Goal: Navigation & Orientation: Find specific page/section

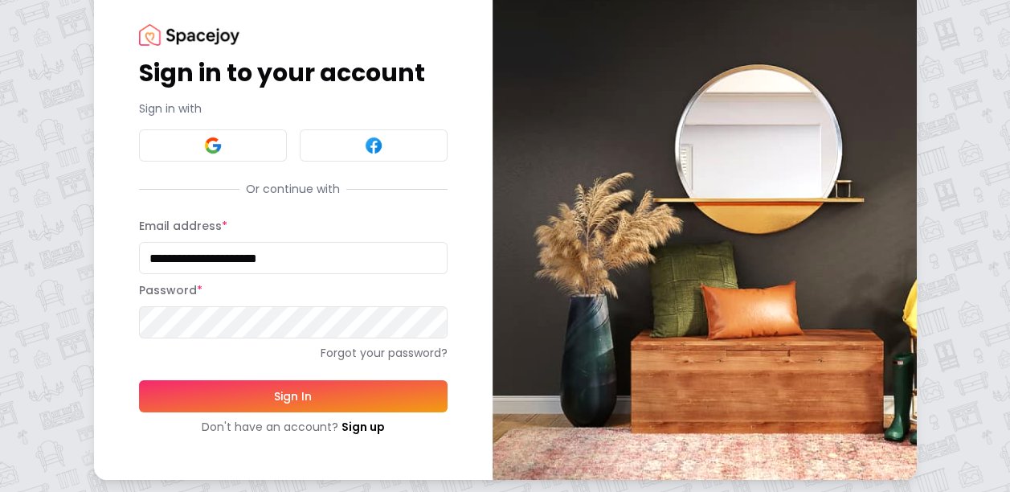
click at [233, 405] on button "Sign In" at bounding box center [293, 396] width 309 height 32
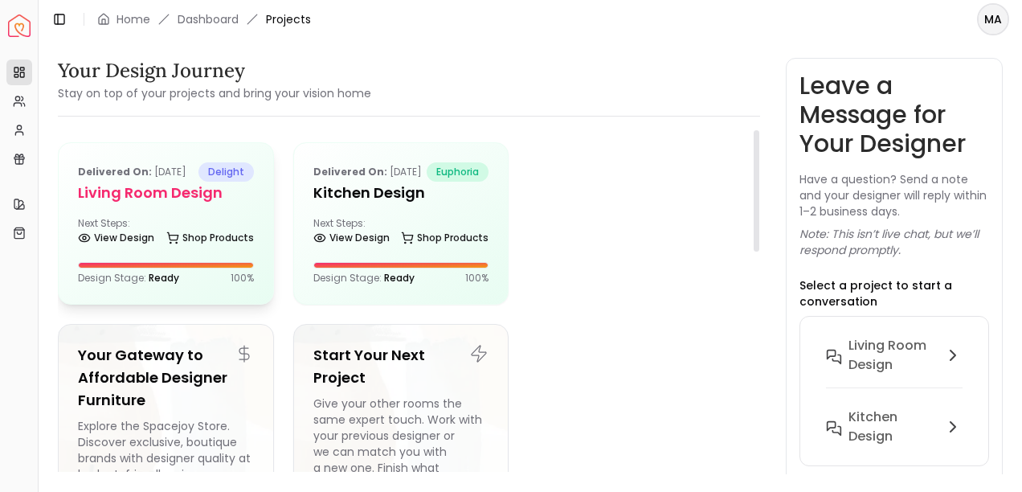
click at [162, 232] on div "Delivered on: [DATE] delight Living Room Design Next Steps: View Design Shop Pr…" at bounding box center [166, 223] width 215 height 161
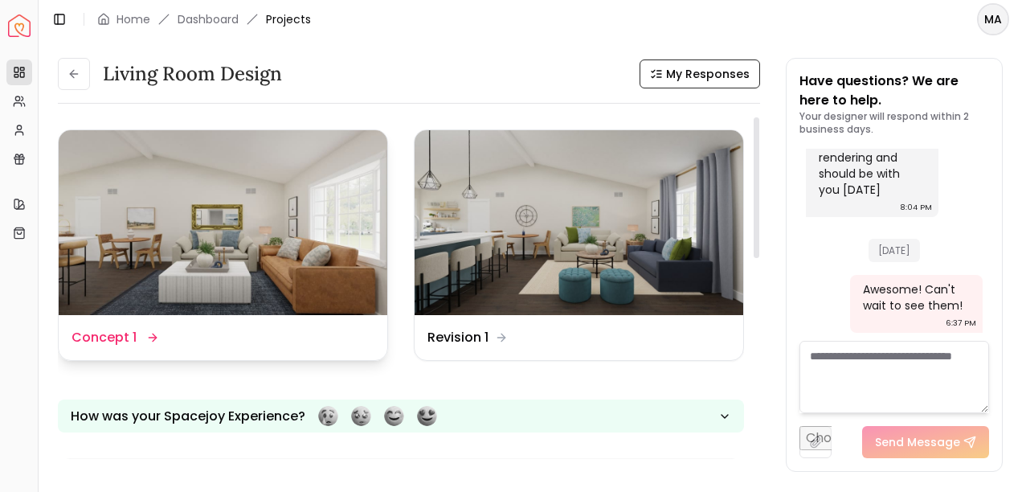
click at [190, 174] on img at bounding box center [223, 222] width 329 height 185
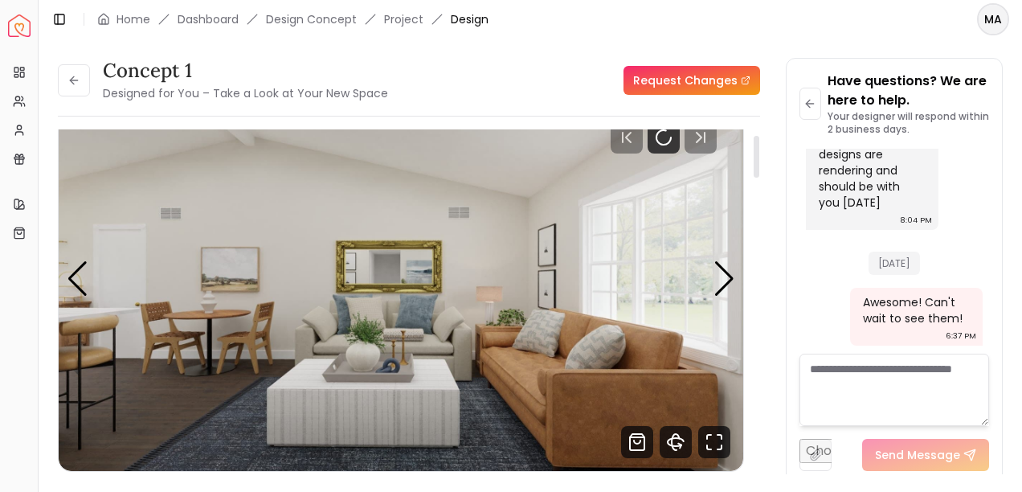
scroll to position [55, 0]
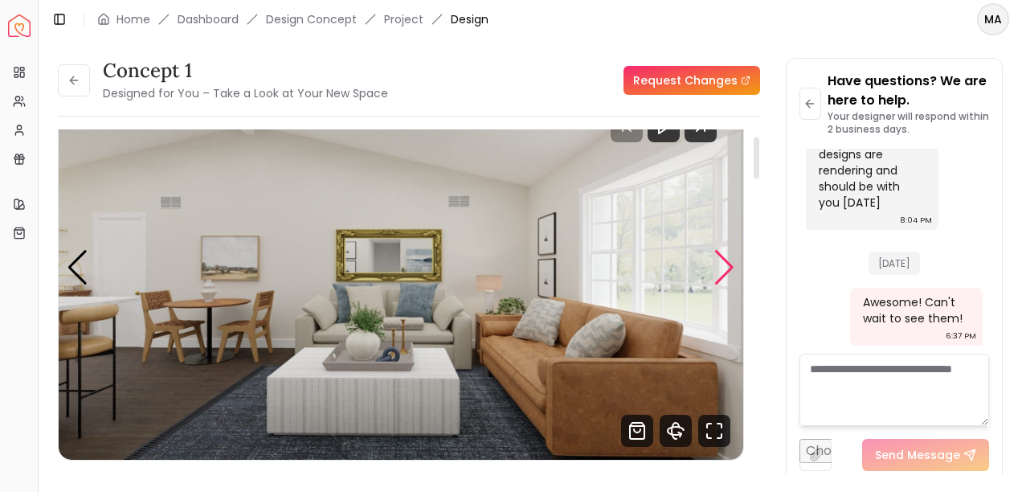
click at [732, 268] on div "Next slide" at bounding box center [724, 267] width 22 height 35
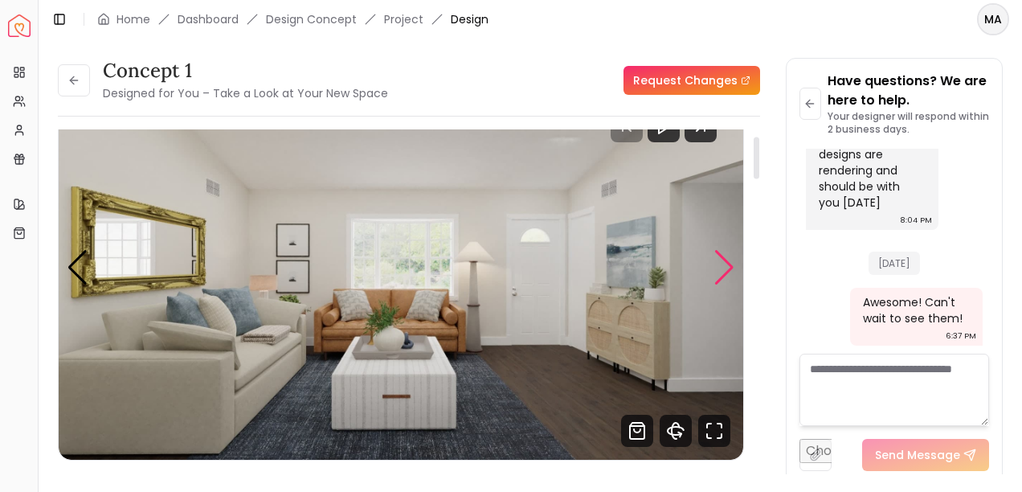
click at [732, 268] on div "Next slide" at bounding box center [724, 267] width 22 height 35
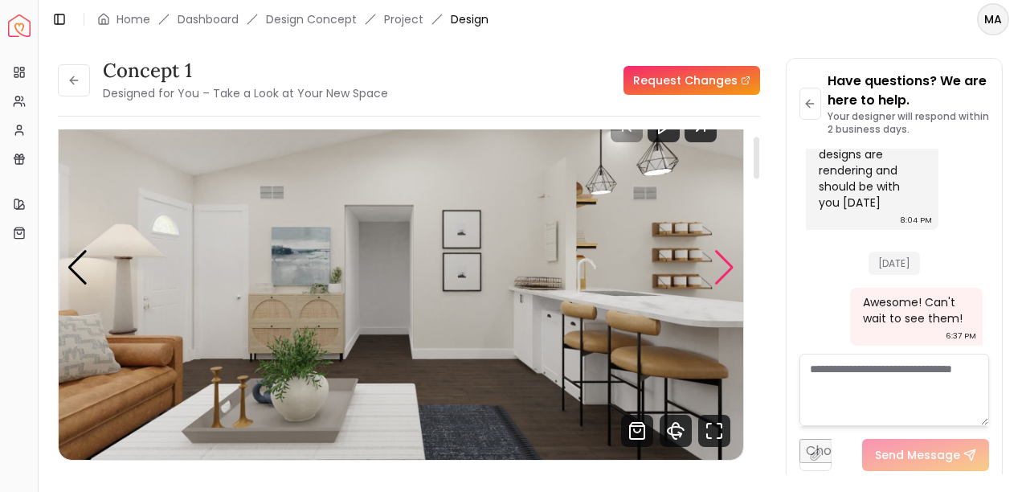
click at [718, 264] on div "Next slide" at bounding box center [724, 267] width 22 height 35
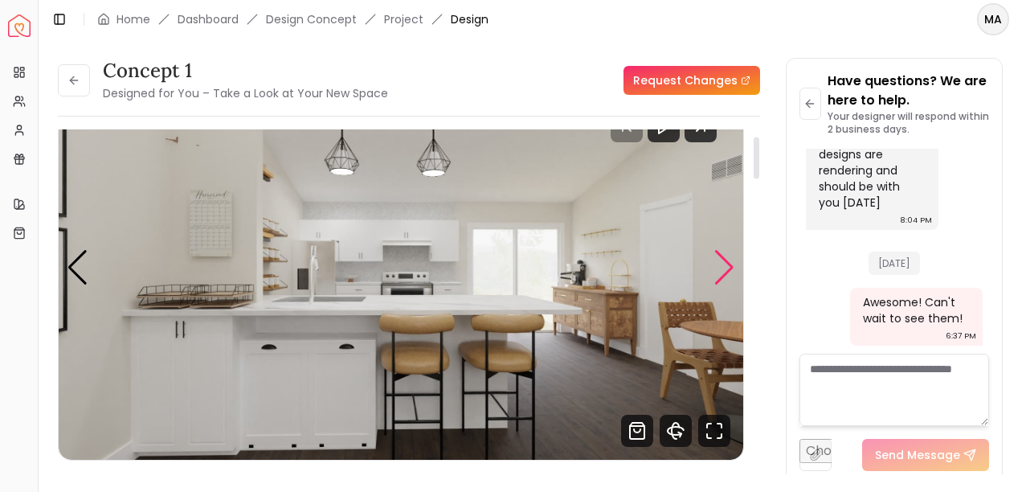
click at [718, 264] on div "Next slide" at bounding box center [724, 267] width 22 height 35
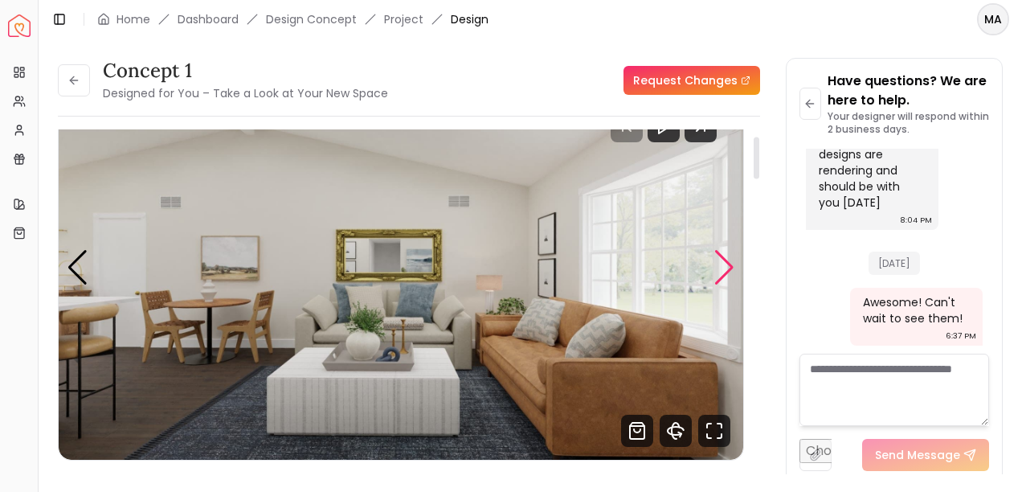
click at [718, 264] on div "Next slide" at bounding box center [724, 267] width 22 height 35
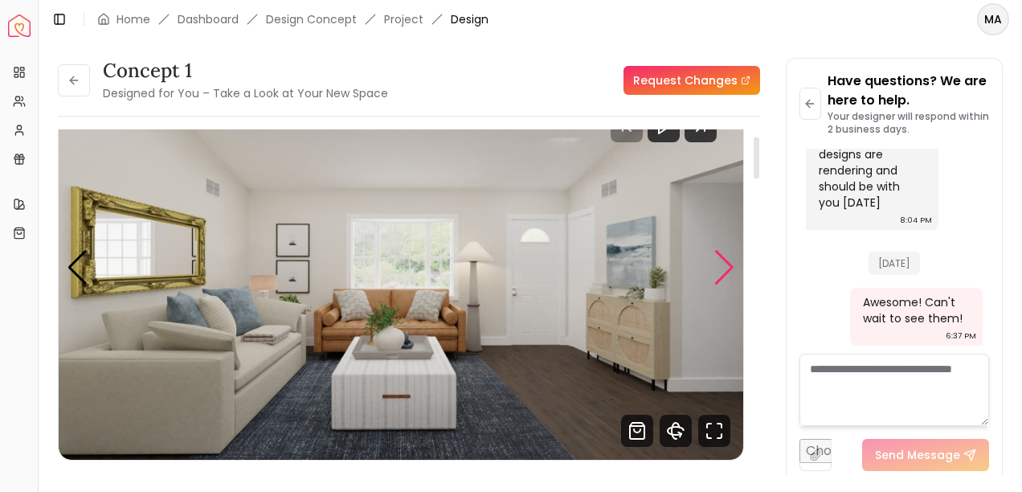
click at [718, 264] on div "Next slide" at bounding box center [724, 267] width 22 height 35
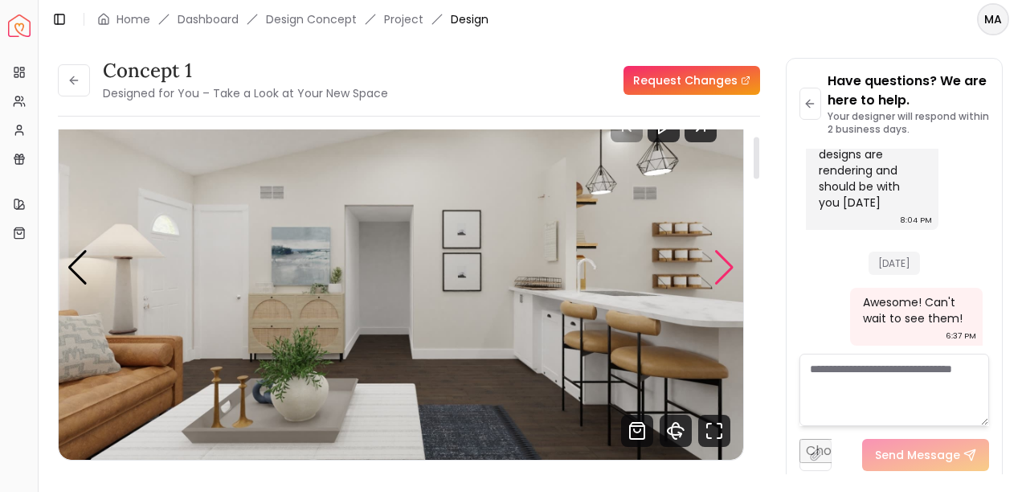
click at [718, 264] on div "Next slide" at bounding box center [724, 267] width 22 height 35
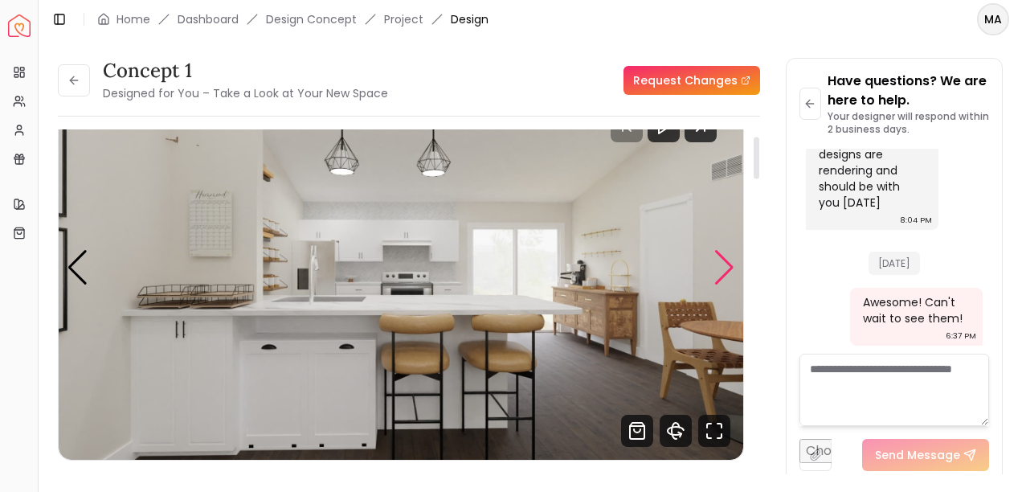
click at [718, 264] on div "Next slide" at bounding box center [724, 267] width 22 height 35
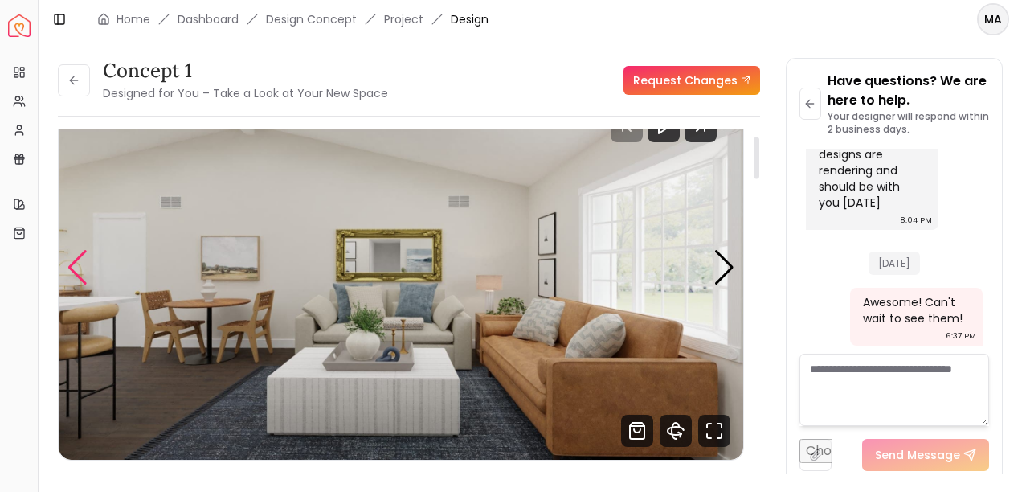
click at [72, 267] on div "Previous slide" at bounding box center [78, 267] width 22 height 35
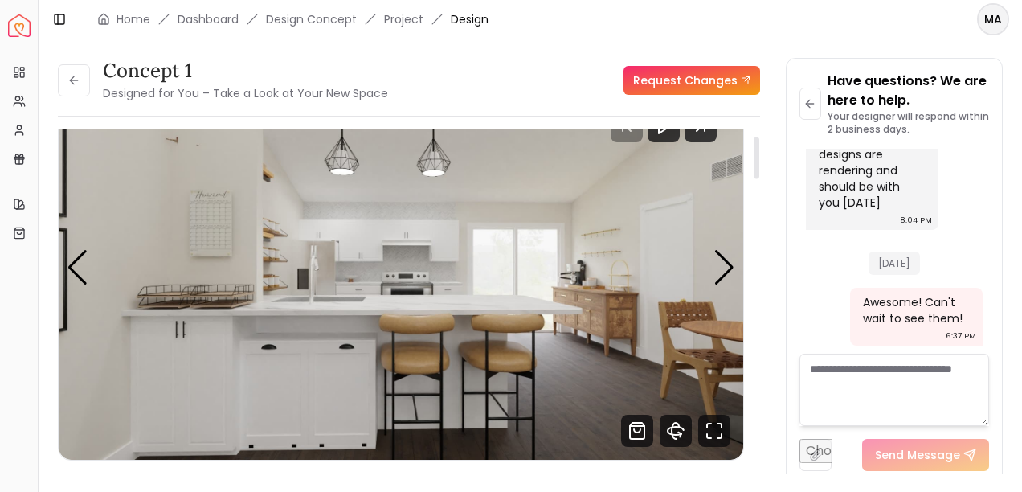
click at [738, 269] on img "4 / 4" at bounding box center [401, 267] width 685 height 385
click at [728, 264] on div "Next slide" at bounding box center [724, 267] width 22 height 35
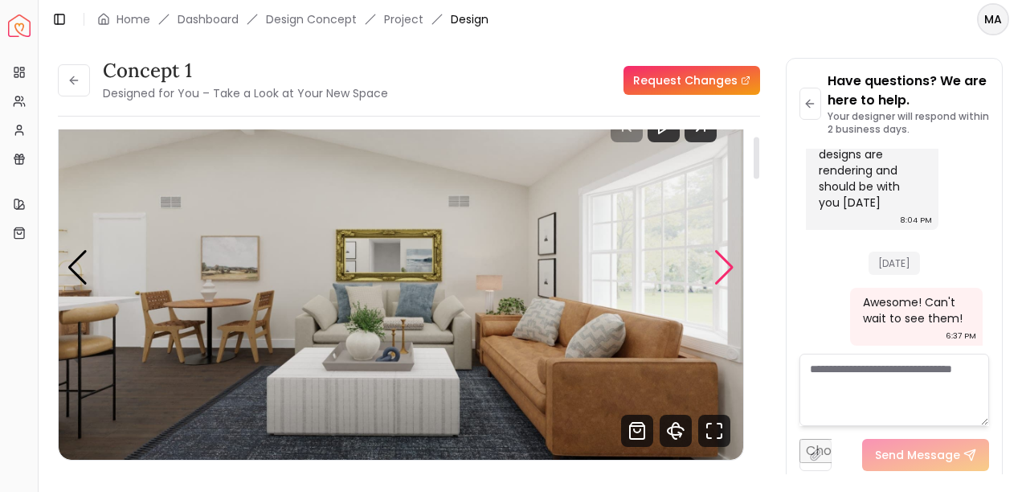
click at [728, 264] on div "Next slide" at bounding box center [724, 267] width 22 height 35
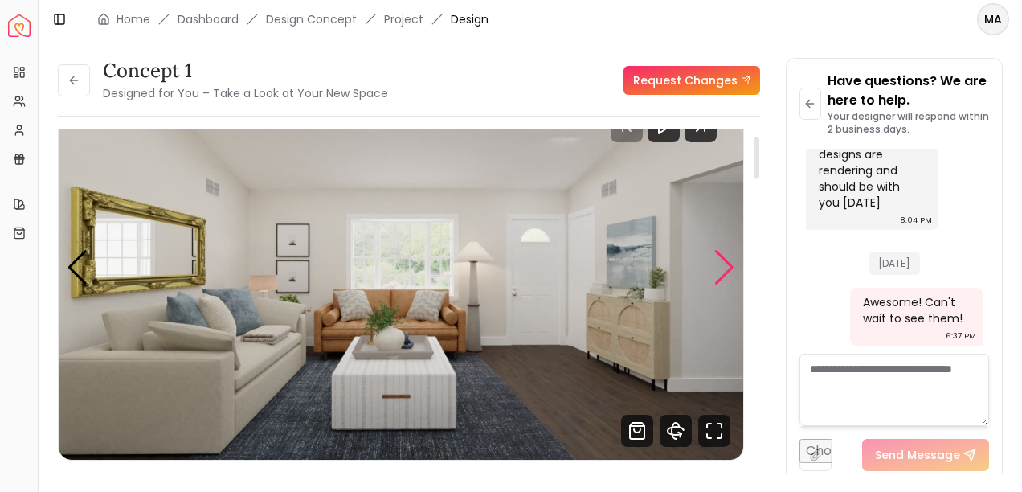
click at [728, 264] on div "Next slide" at bounding box center [724, 267] width 22 height 35
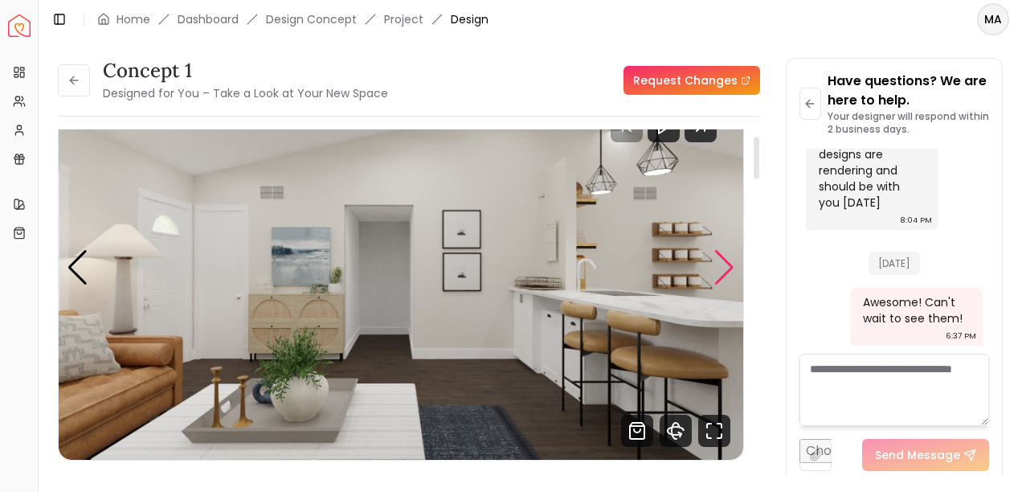
click at [728, 264] on div "Next slide" at bounding box center [724, 267] width 22 height 35
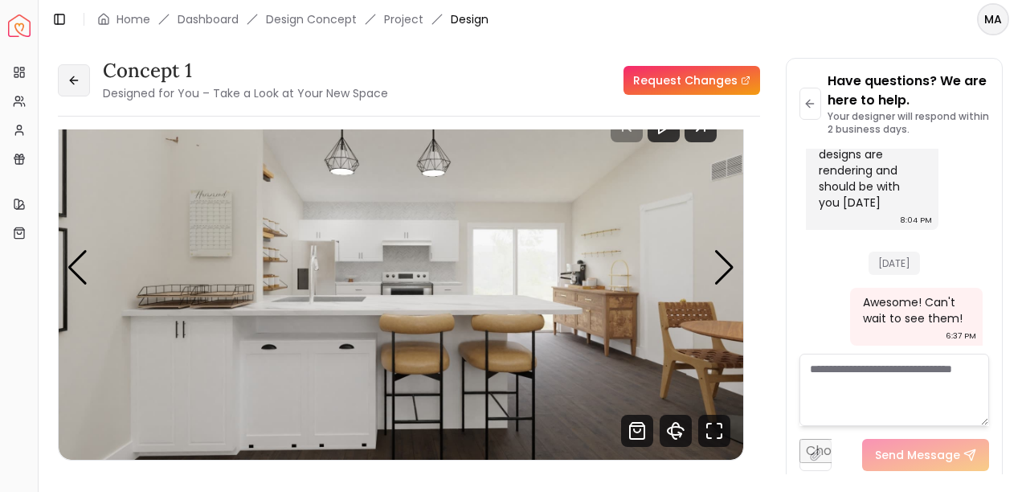
click at [68, 79] on icon at bounding box center [73, 80] width 13 height 13
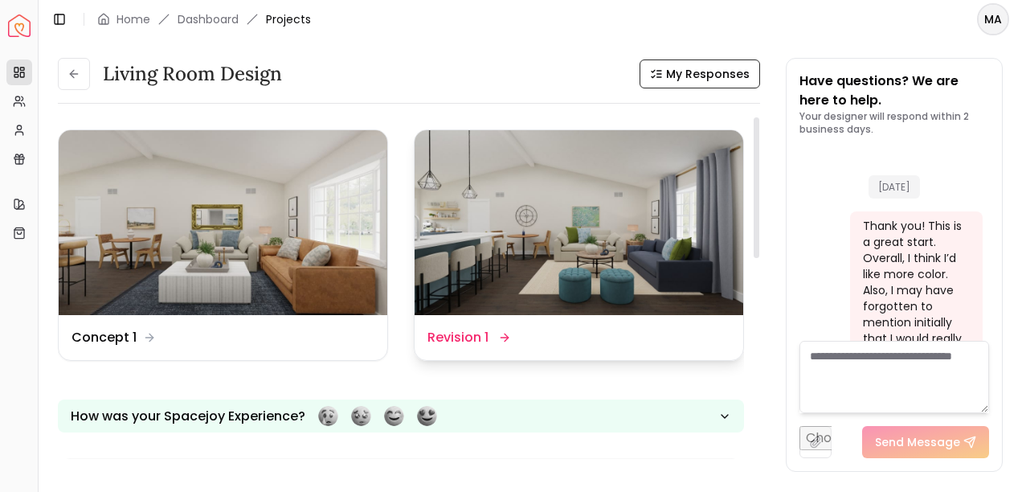
scroll to position [10889, 0]
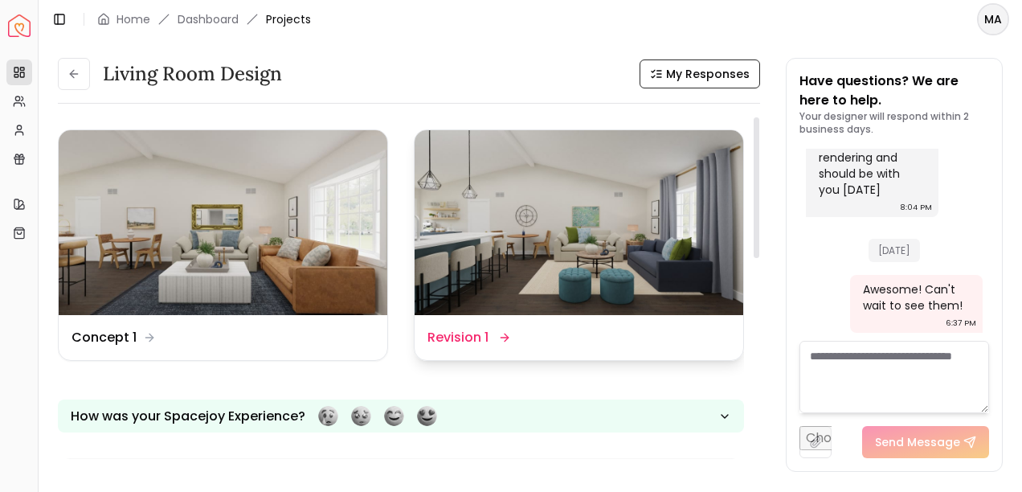
click at [623, 202] on img at bounding box center [579, 222] width 329 height 185
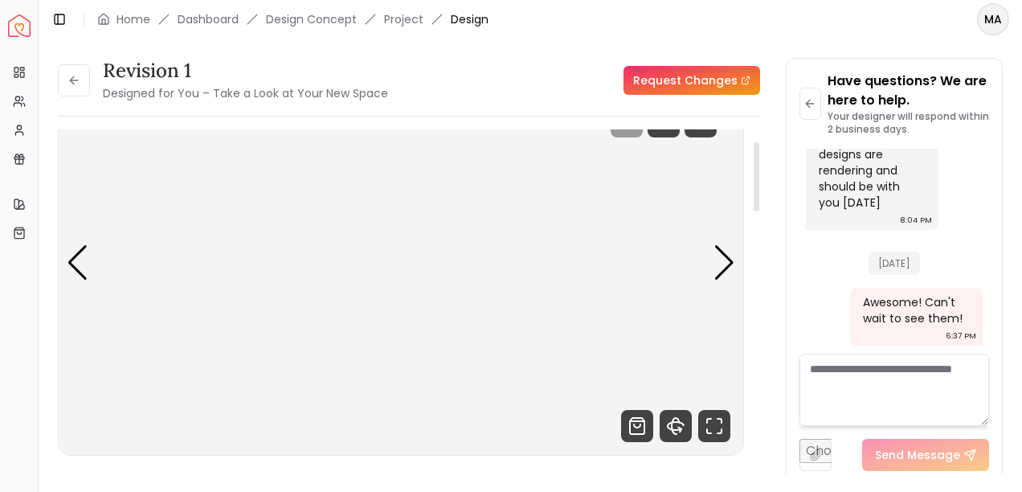
scroll to position [59, 0]
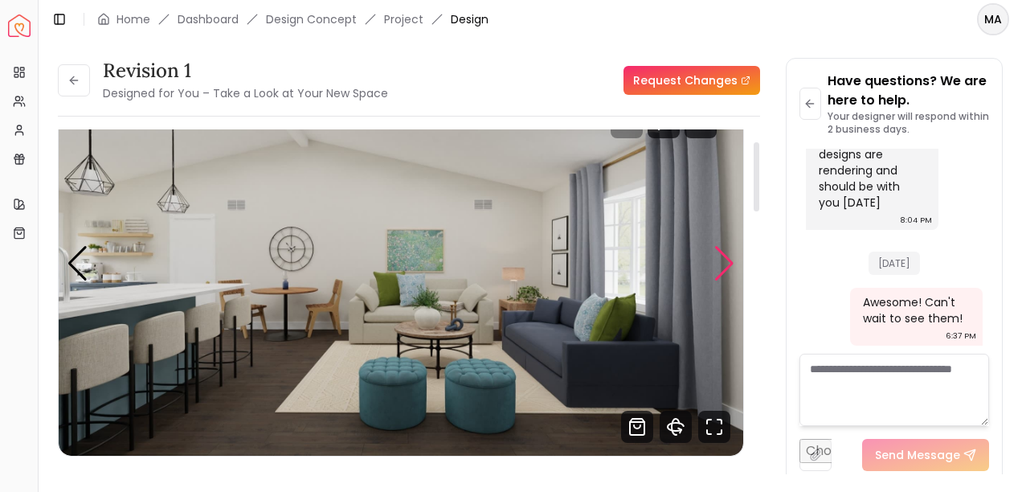
click at [725, 265] on div "Next slide" at bounding box center [724, 263] width 22 height 35
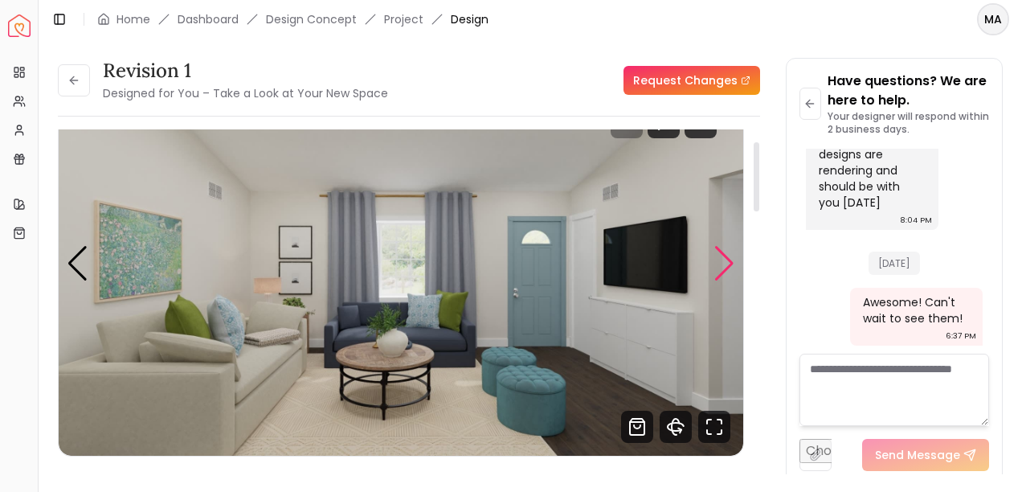
click at [725, 265] on div "Next slide" at bounding box center [724, 263] width 22 height 35
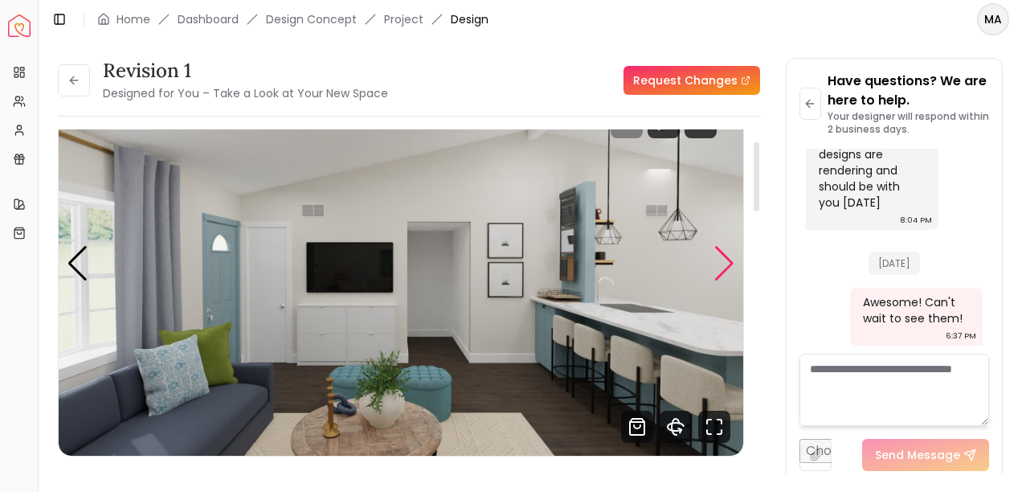
click at [725, 265] on div "Next slide" at bounding box center [724, 263] width 22 height 35
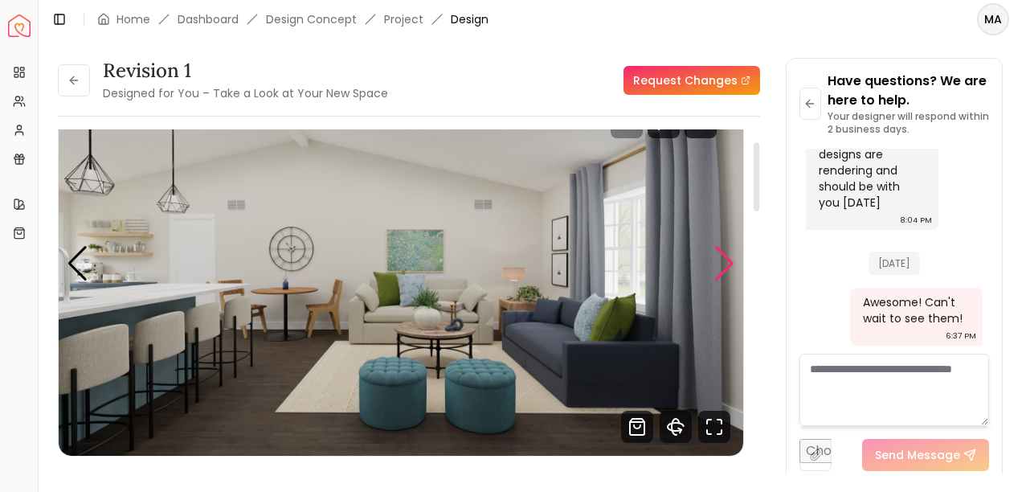
click at [725, 265] on div "Next slide" at bounding box center [724, 263] width 22 height 35
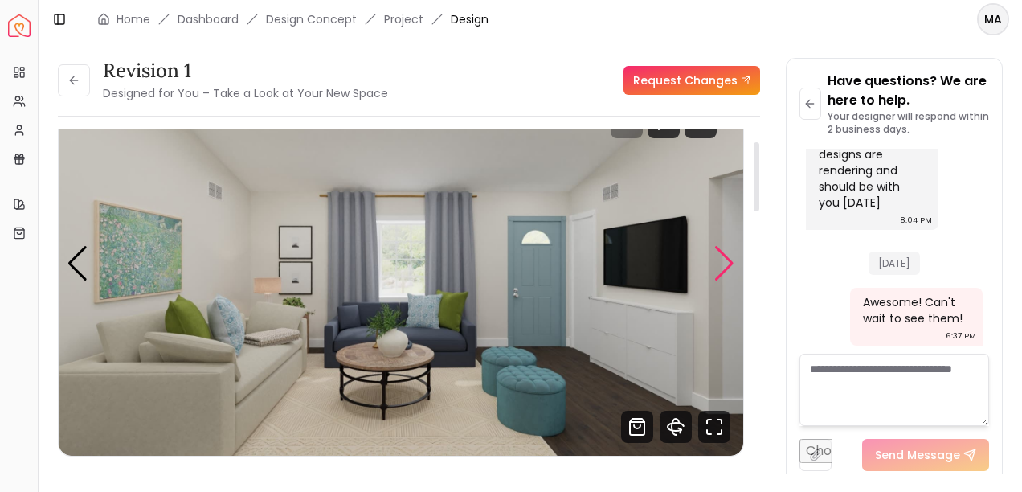
click at [725, 265] on div "Next slide" at bounding box center [724, 263] width 22 height 35
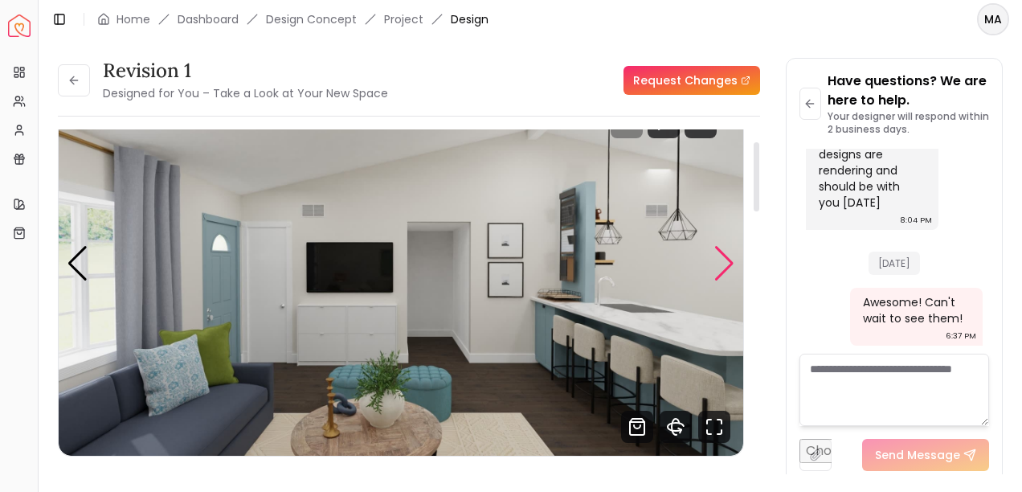
click at [725, 265] on div "Next slide" at bounding box center [724, 263] width 22 height 35
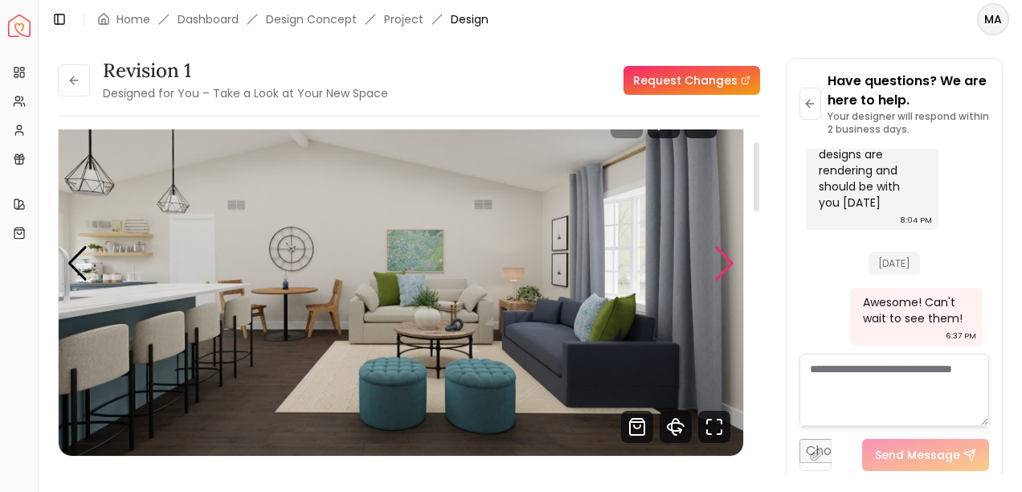
click at [725, 265] on div "Next slide" at bounding box center [724, 263] width 22 height 35
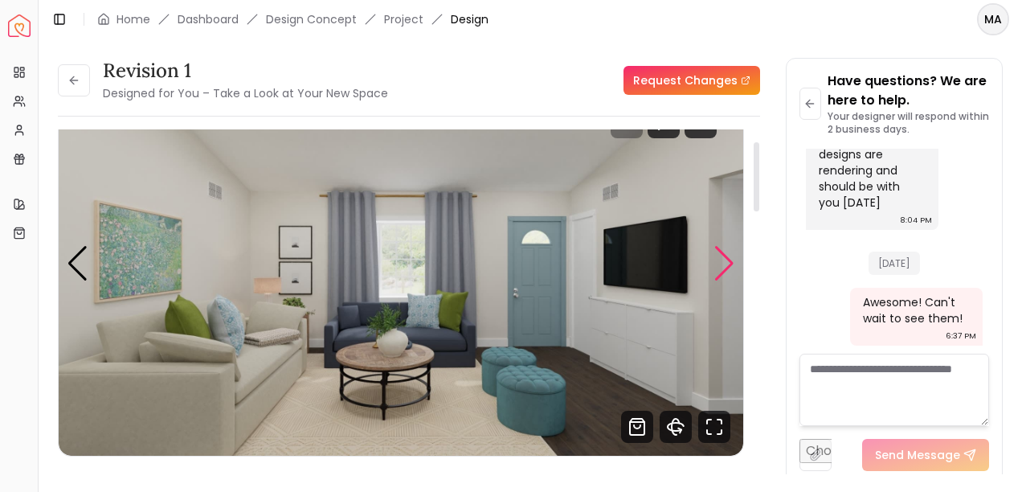
click at [725, 265] on div "Next slide" at bounding box center [724, 263] width 22 height 35
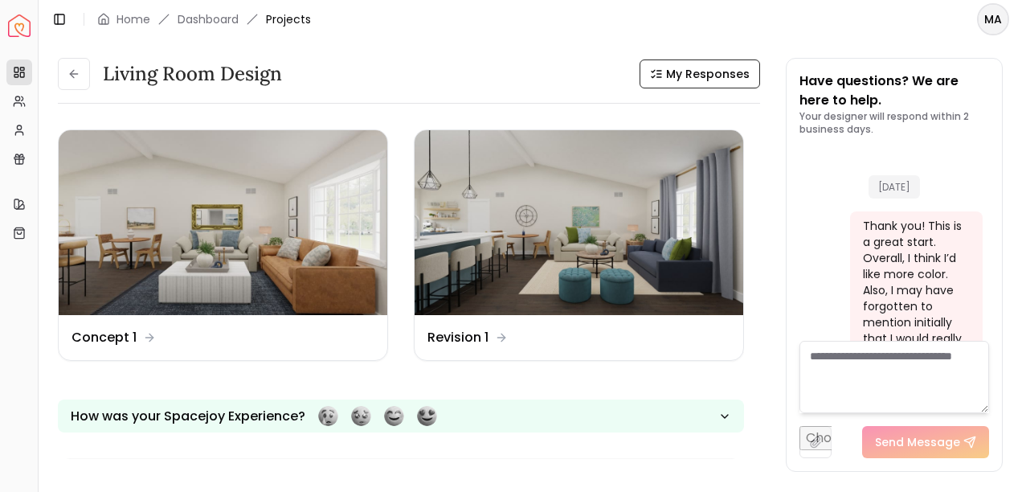
scroll to position [10889, 0]
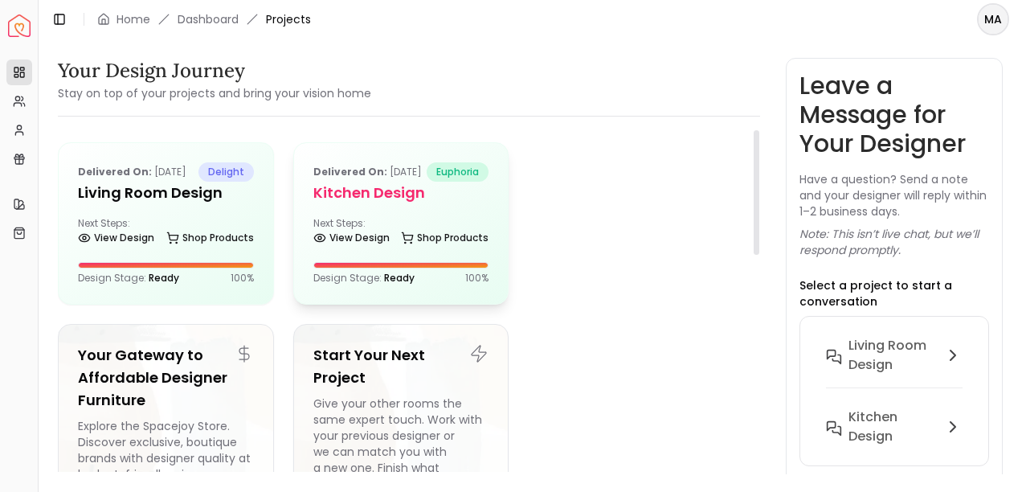
click at [427, 204] on h5 "Kitchen Design" at bounding box center [401, 193] width 176 height 22
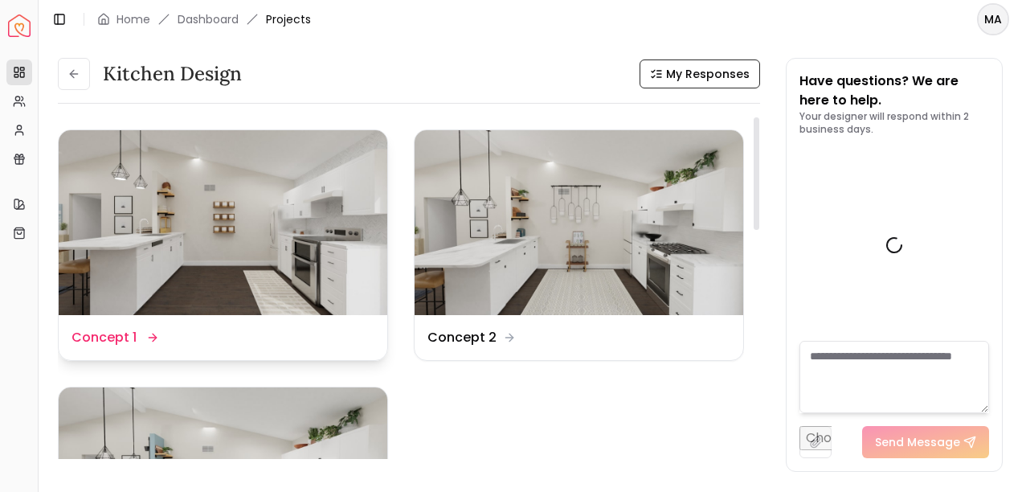
click at [260, 222] on img at bounding box center [223, 222] width 329 height 185
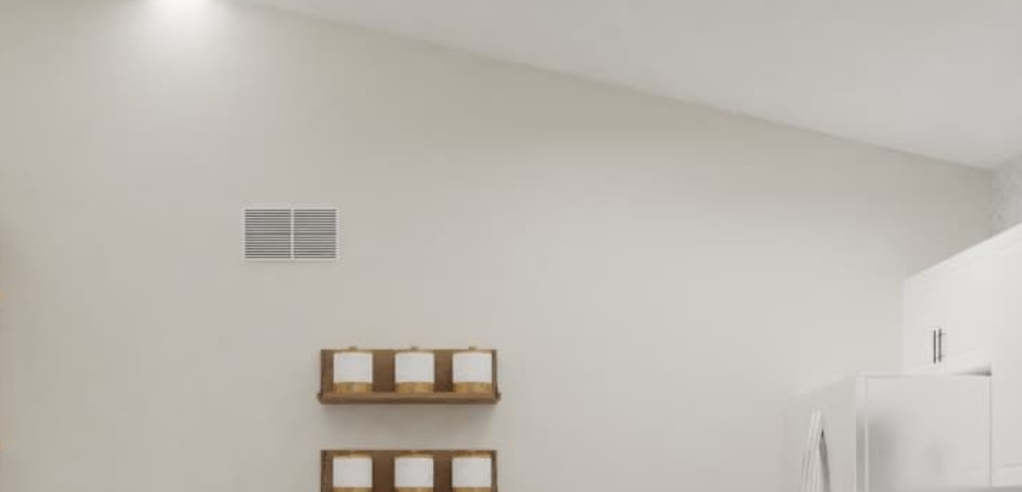
scroll to position [76, 0]
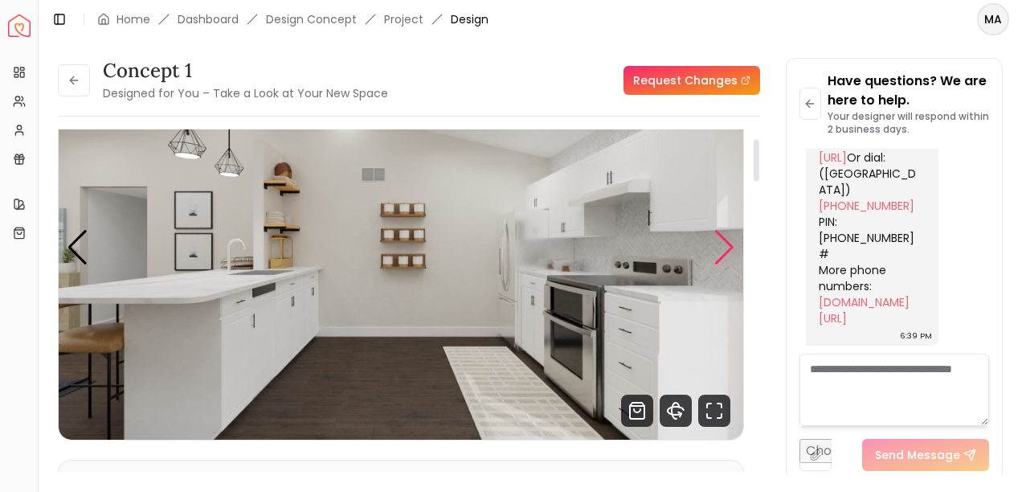
click at [731, 245] on div "Next slide" at bounding box center [724, 247] width 22 height 35
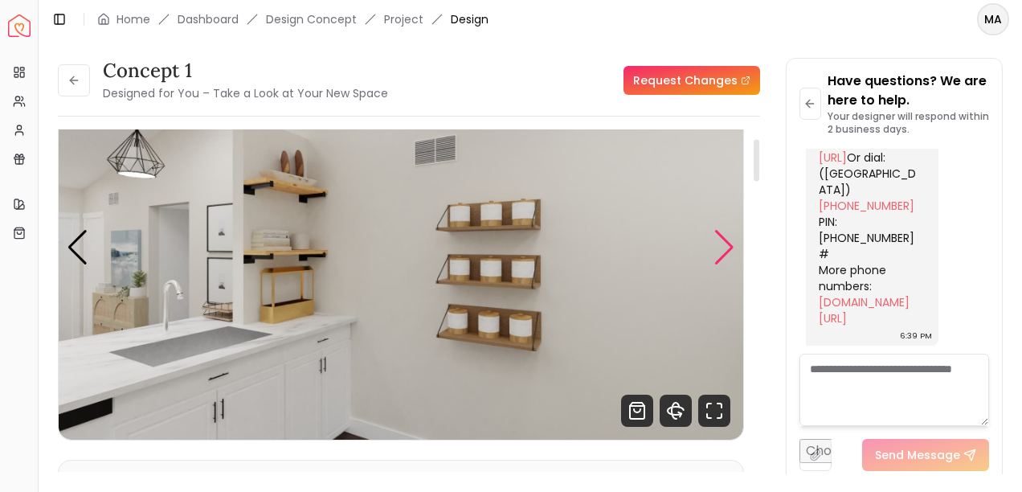
click at [722, 249] on div "Next slide" at bounding box center [724, 247] width 22 height 35
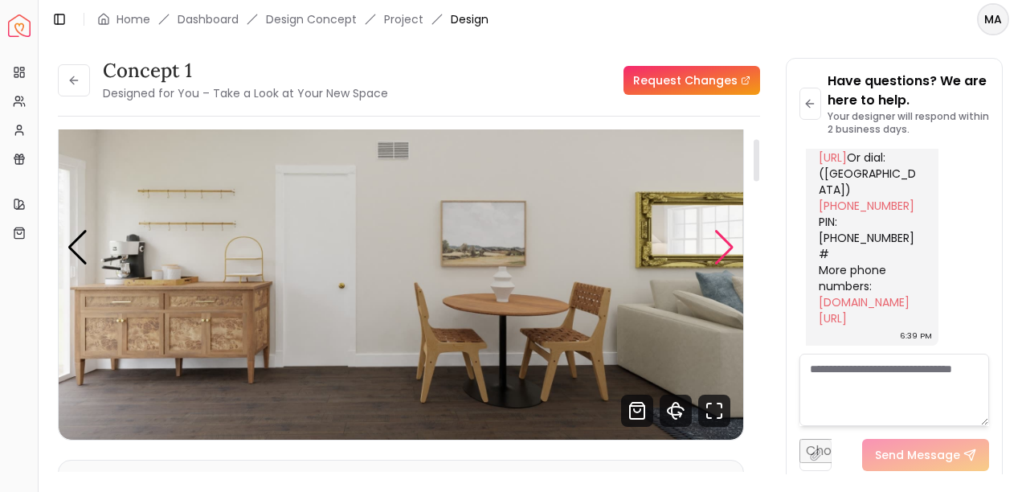
click at [727, 247] on div "Next slide" at bounding box center [724, 247] width 22 height 35
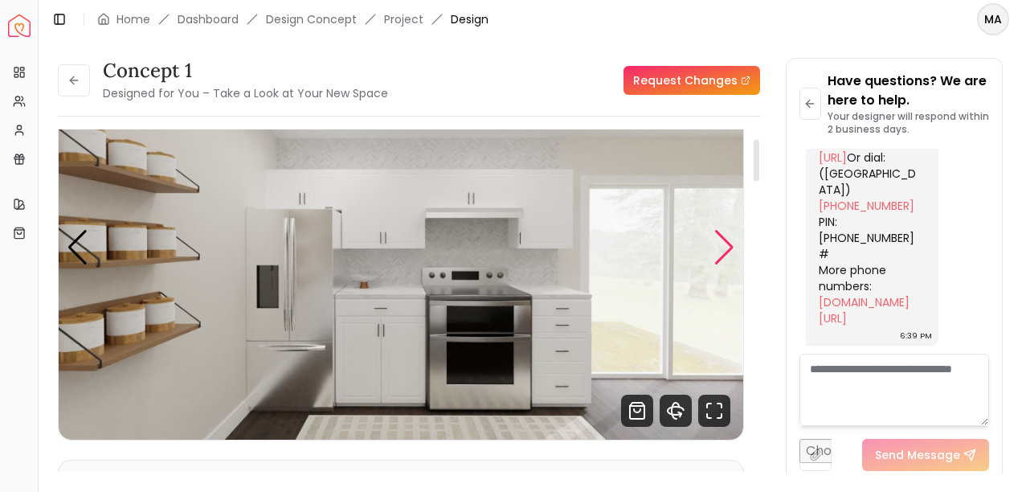
click at [727, 247] on div "Next slide" at bounding box center [724, 247] width 22 height 35
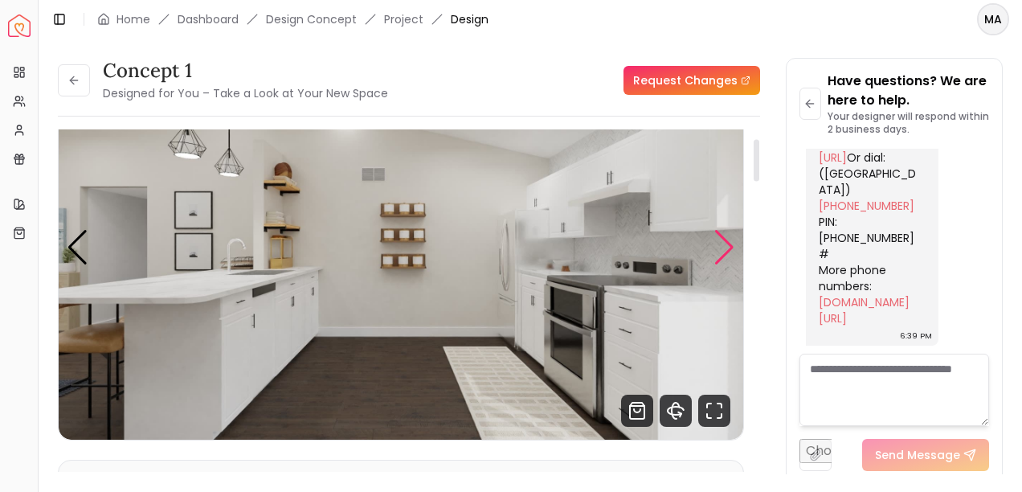
click at [727, 247] on div "Next slide" at bounding box center [724, 247] width 22 height 35
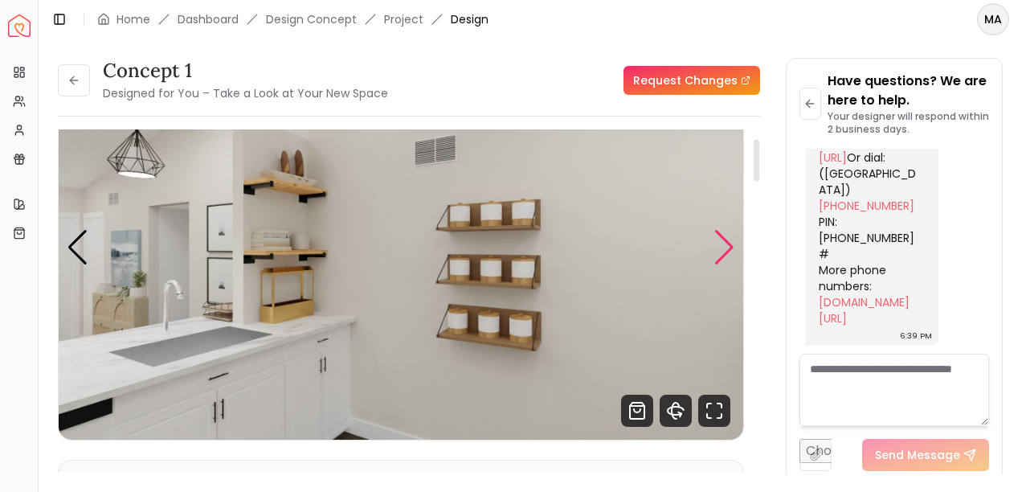
click at [727, 247] on div "Next slide" at bounding box center [724, 247] width 22 height 35
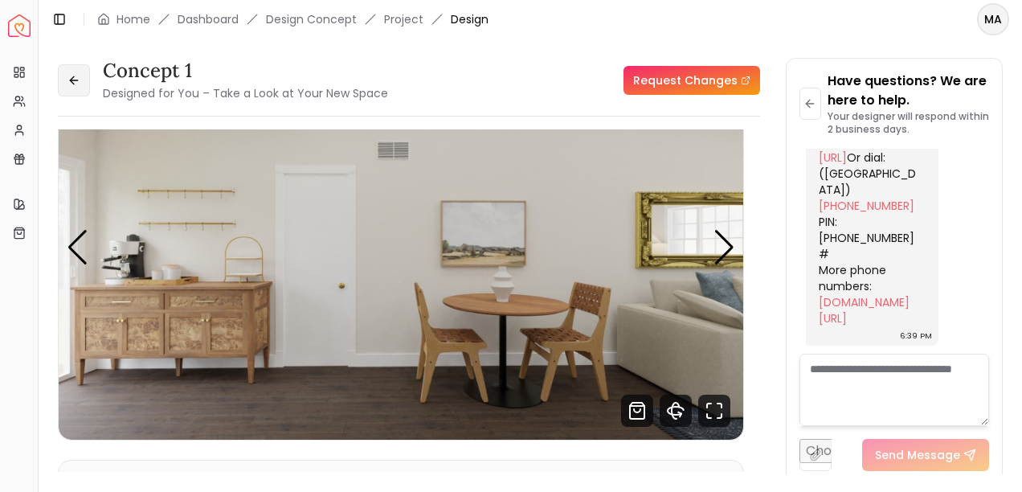
click at [69, 80] on icon at bounding box center [73, 80] width 13 height 13
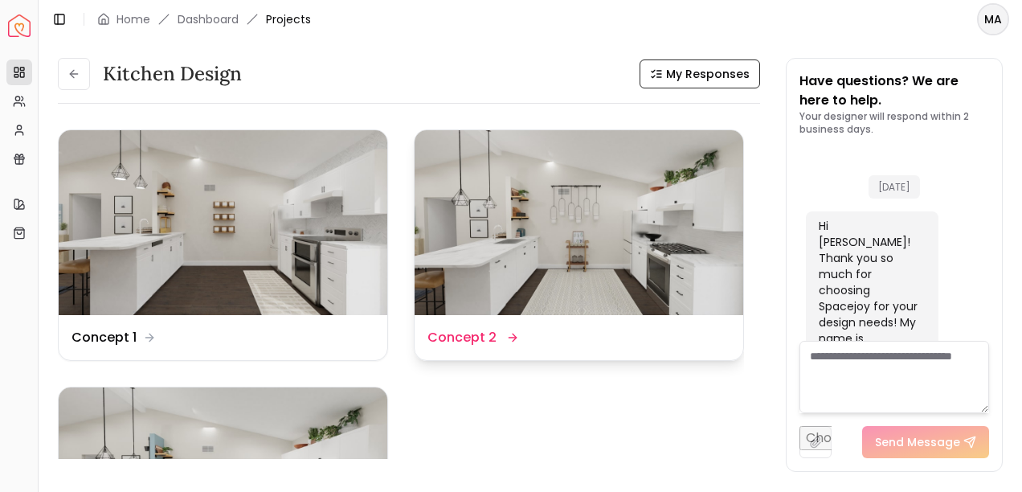
scroll to position [11107, 0]
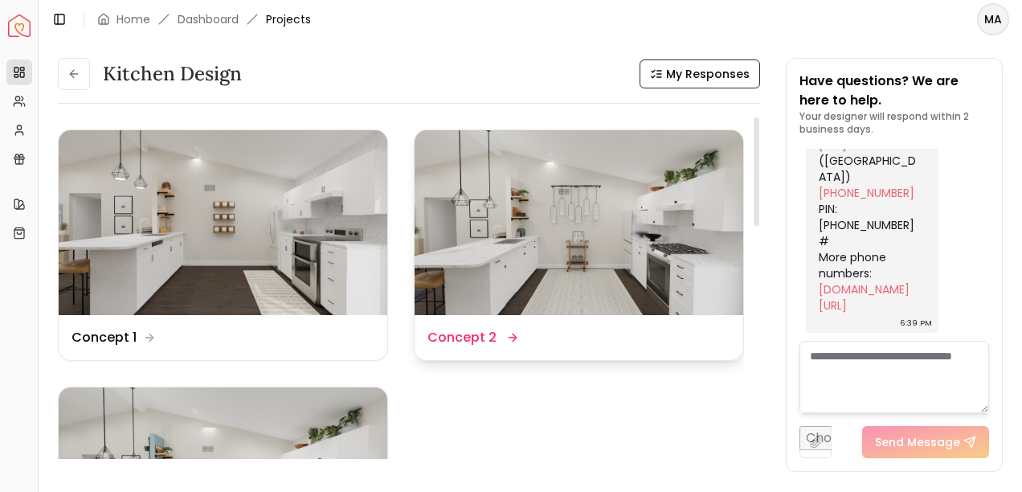
click at [547, 227] on img at bounding box center [579, 222] width 329 height 185
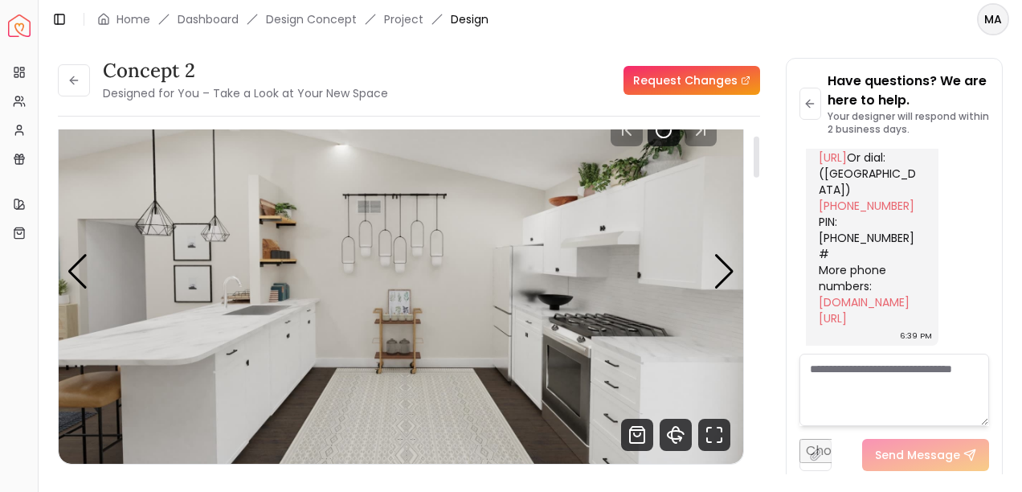
scroll to position [53, 0]
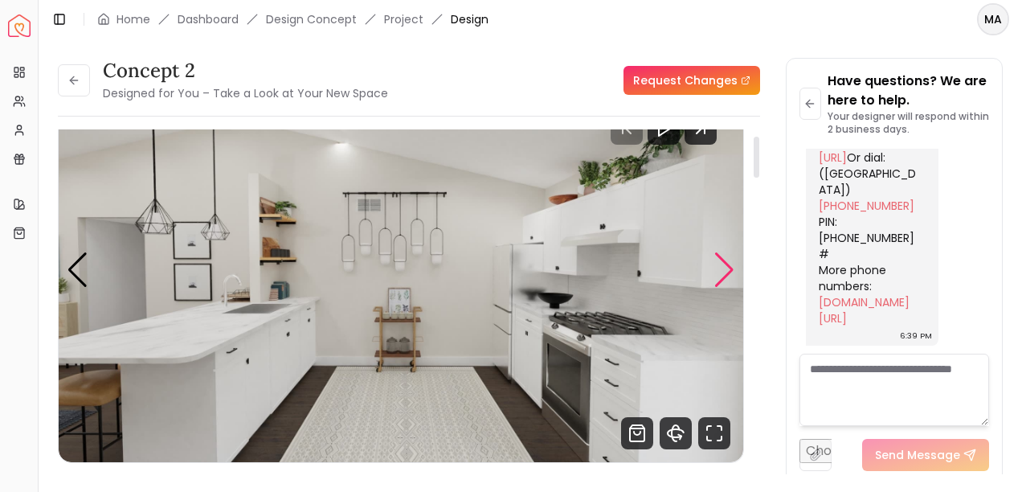
click at [722, 267] on div "Next slide" at bounding box center [724, 269] width 22 height 35
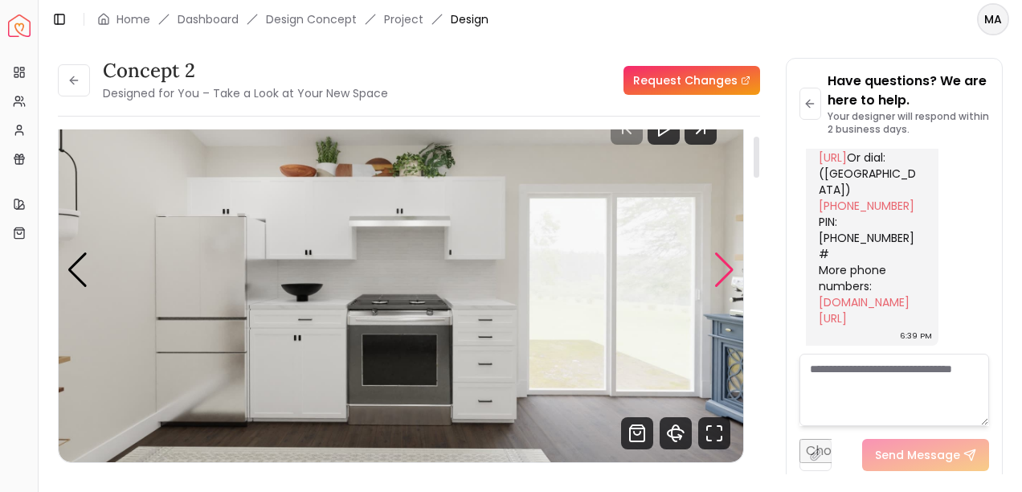
click at [722, 267] on div "Next slide" at bounding box center [724, 269] width 22 height 35
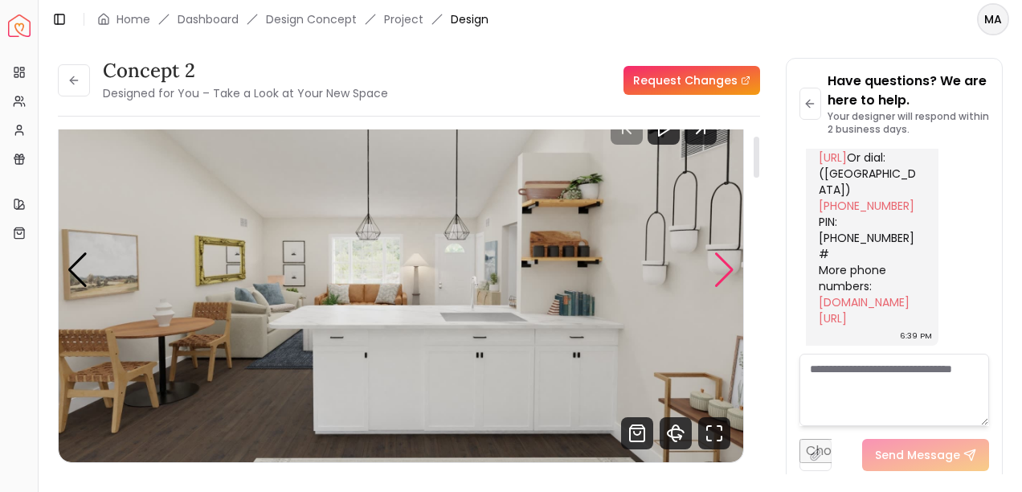
click at [722, 273] on div "Next slide" at bounding box center [724, 269] width 22 height 35
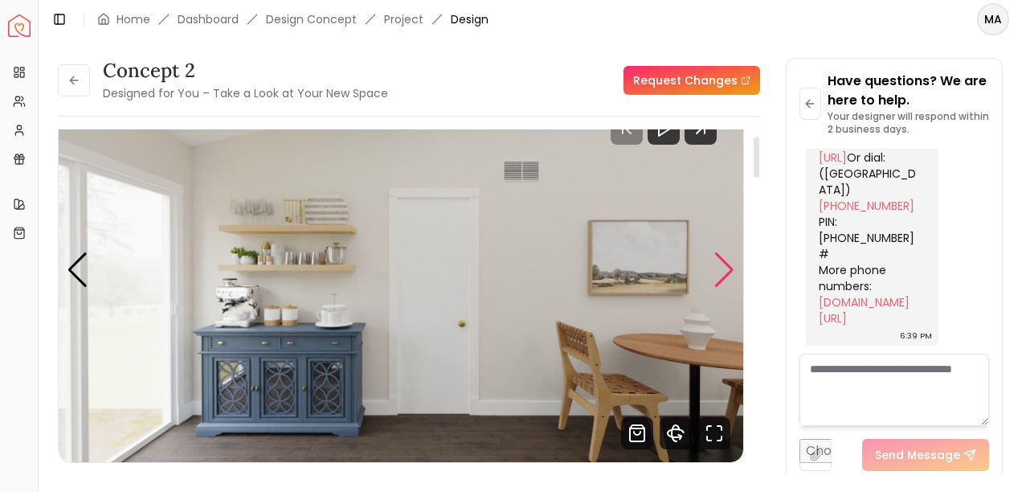
click at [722, 273] on div "Next slide" at bounding box center [724, 269] width 22 height 35
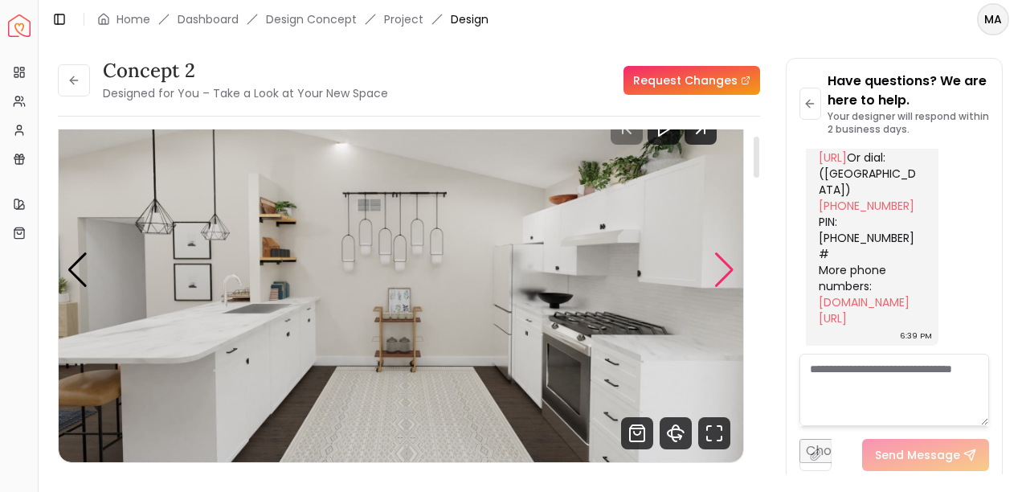
click at [722, 273] on div "Next slide" at bounding box center [724, 269] width 22 height 35
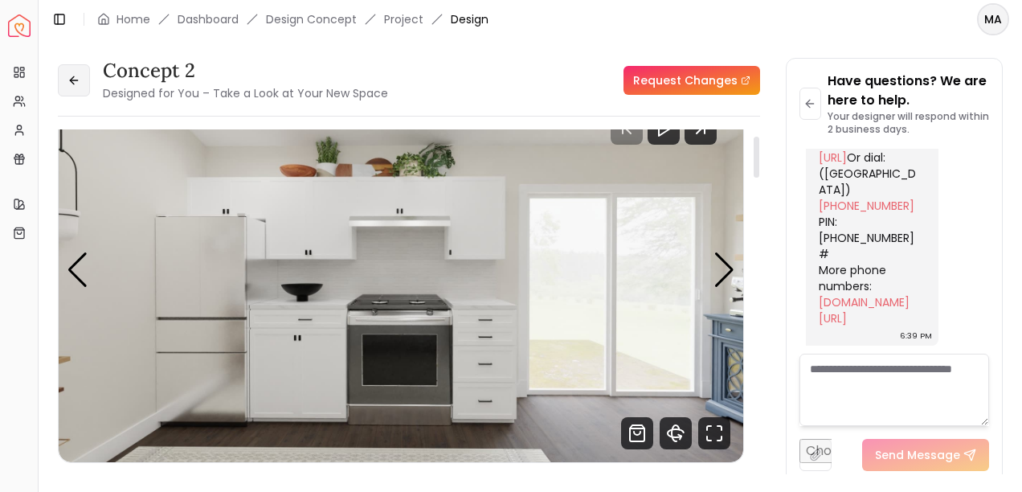
click at [76, 80] on icon at bounding box center [73, 80] width 7 height 0
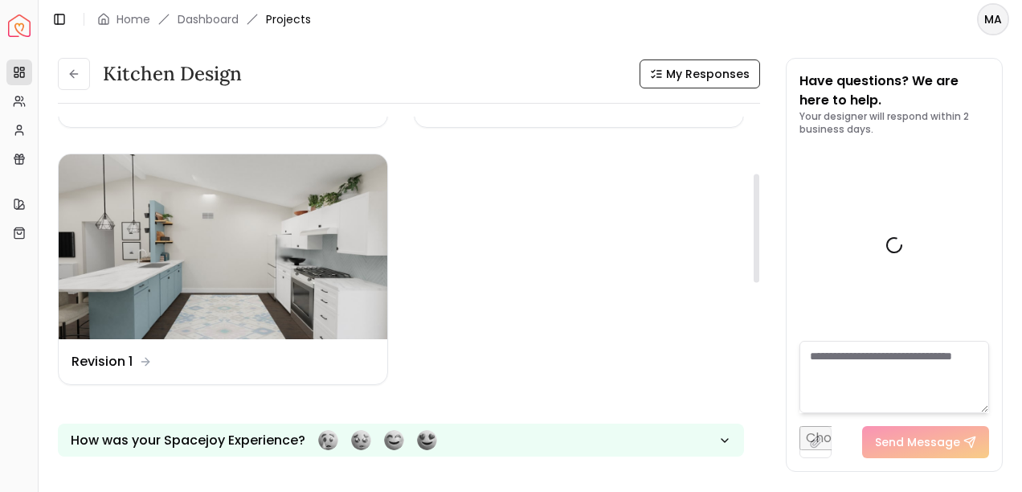
scroll to position [235, 0]
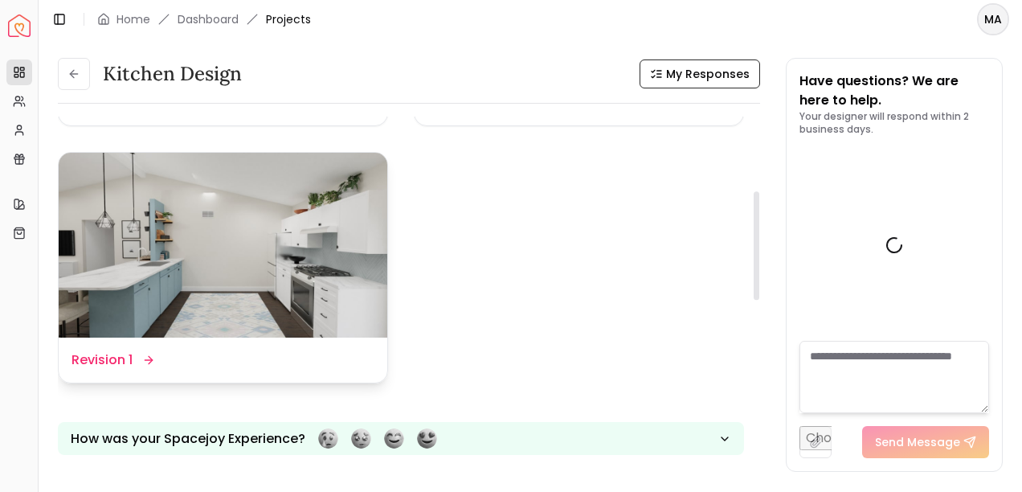
click at [296, 272] on img at bounding box center [223, 245] width 329 height 185
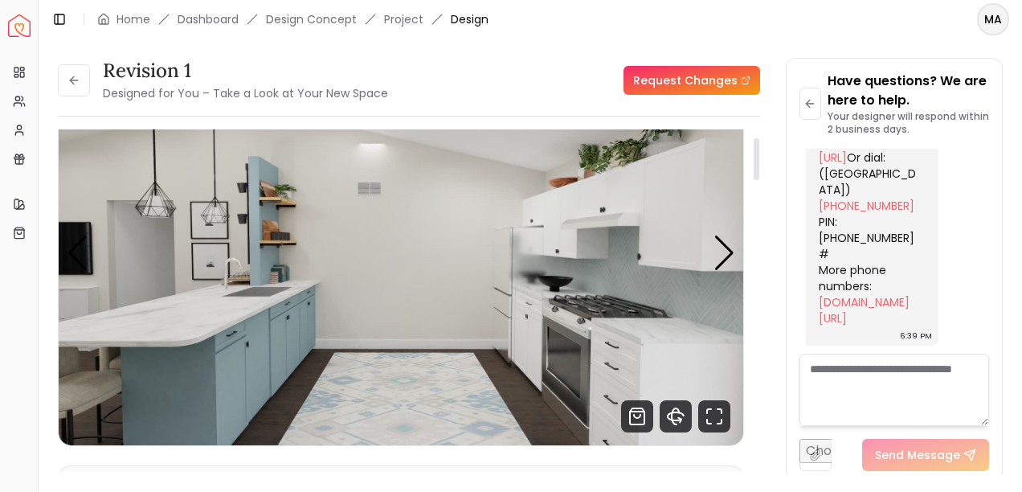
scroll to position [66, 0]
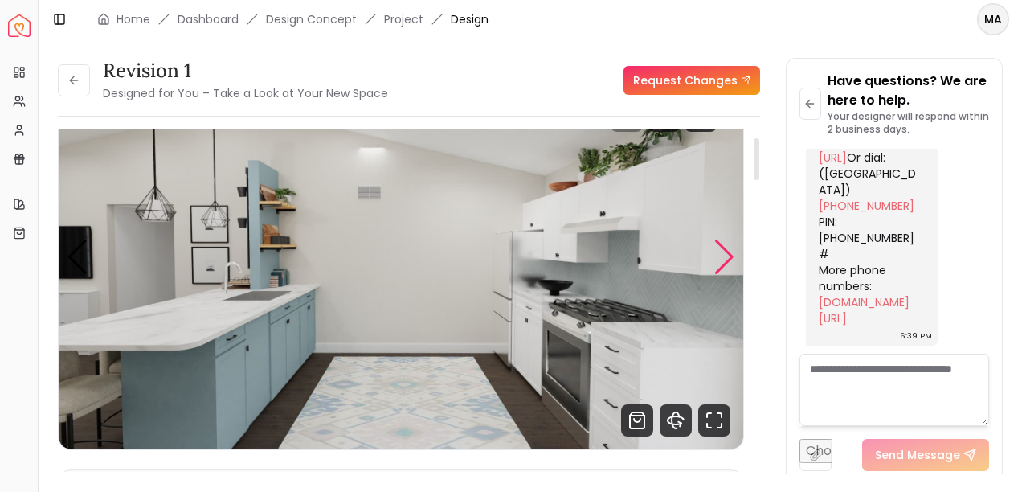
click at [718, 260] on div "Next slide" at bounding box center [724, 256] width 22 height 35
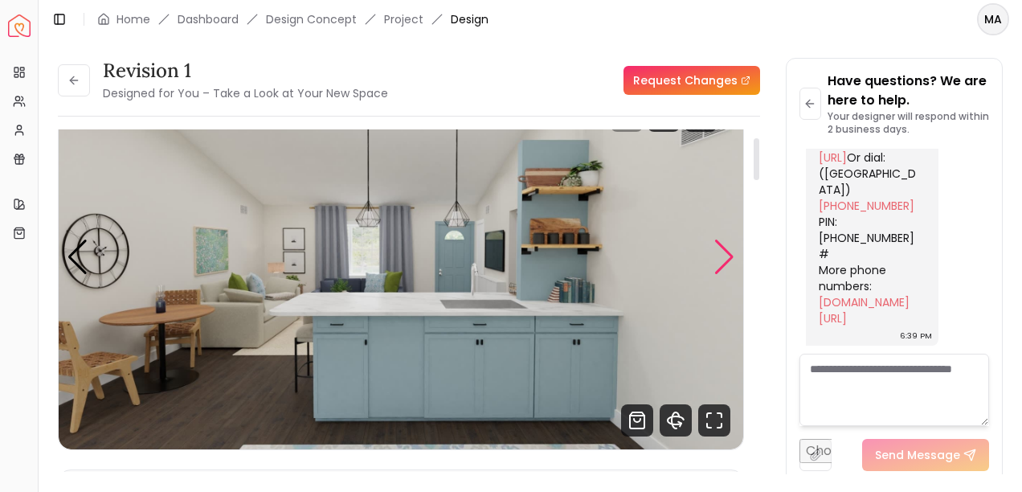
click at [718, 260] on div "Next slide" at bounding box center [724, 256] width 22 height 35
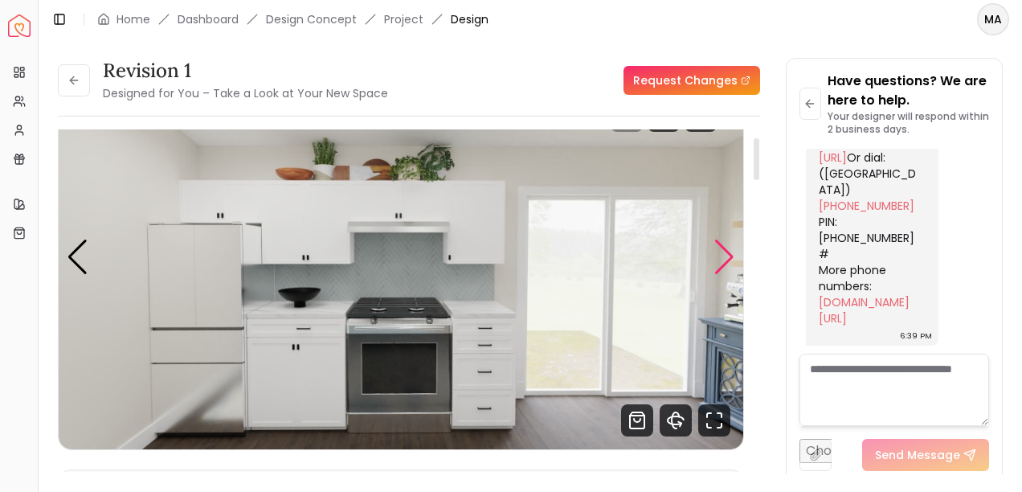
click at [718, 260] on div "Next slide" at bounding box center [724, 256] width 22 height 35
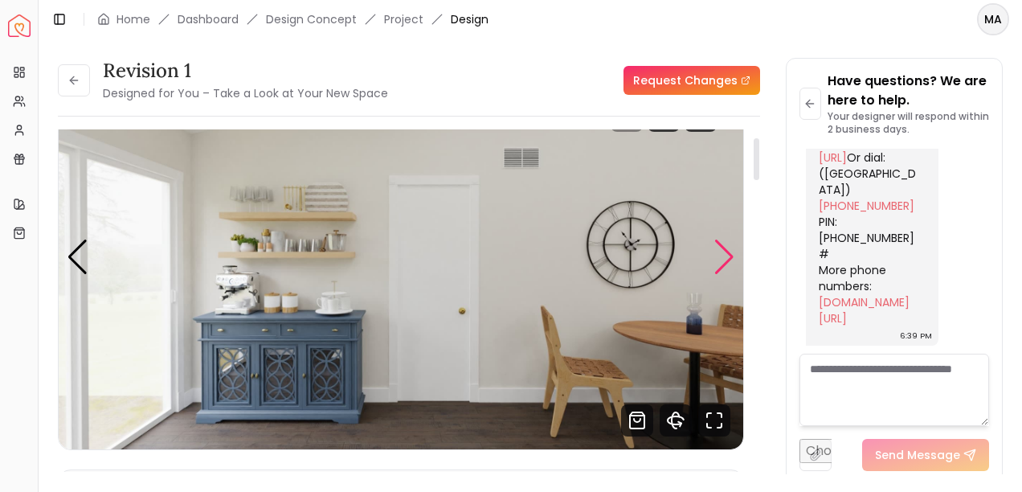
click at [718, 260] on div "Next slide" at bounding box center [724, 256] width 22 height 35
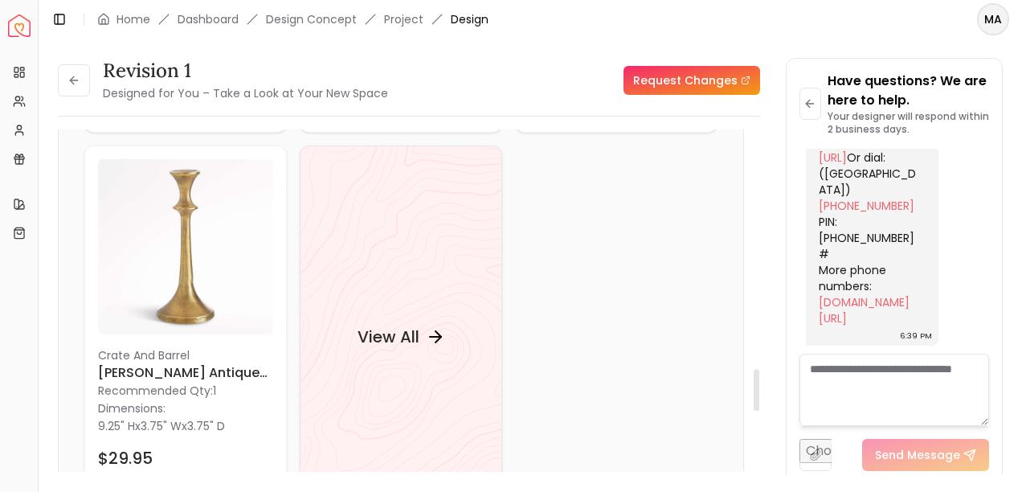
scroll to position [1970, 0]
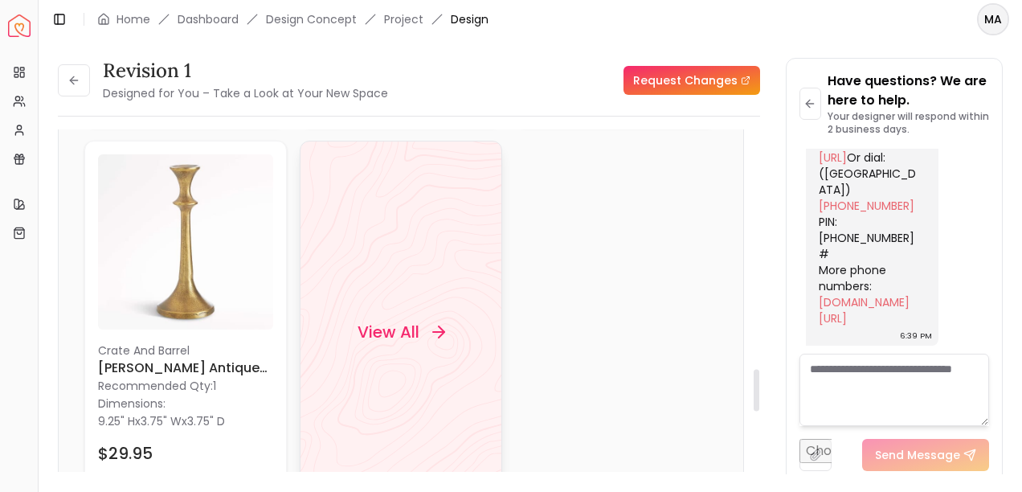
click at [436, 322] on icon at bounding box center [438, 331] width 19 height 19
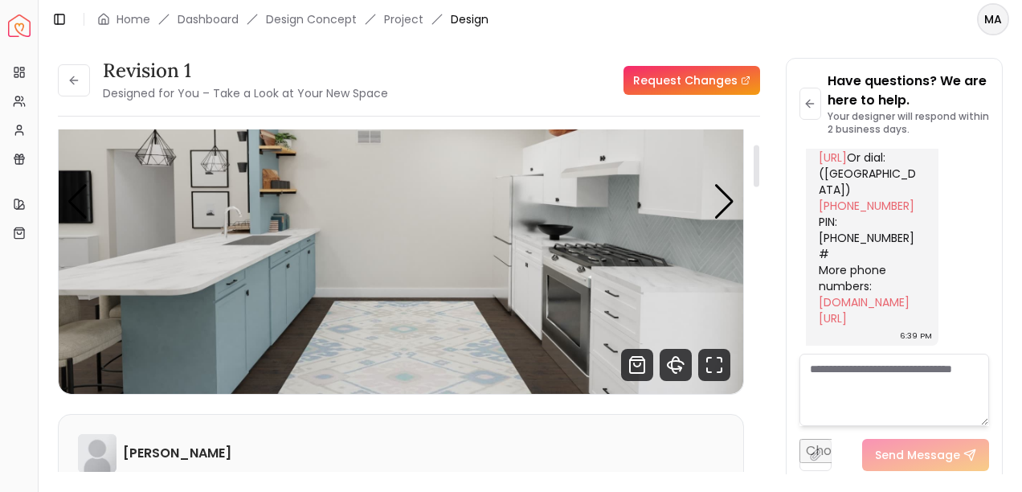
scroll to position [122, 0]
click at [726, 200] on div "Next slide" at bounding box center [724, 200] width 22 height 35
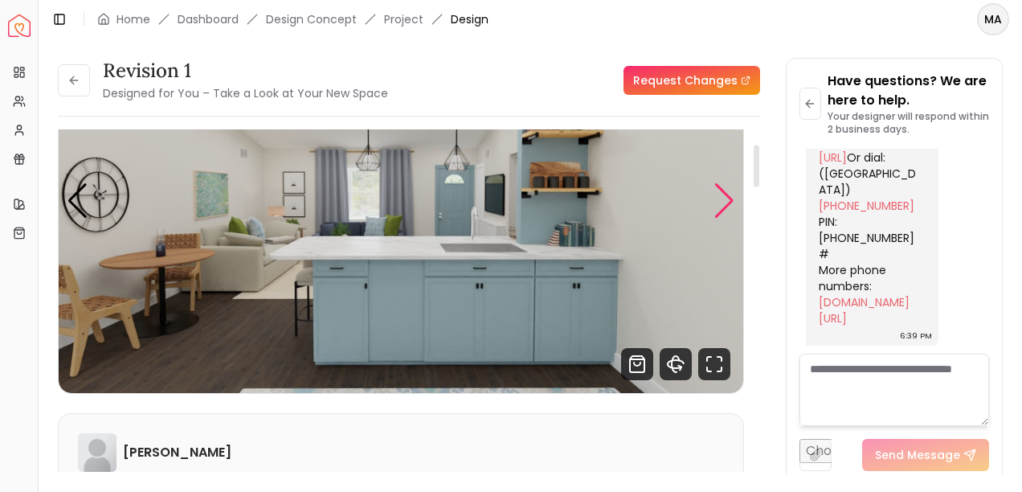
click at [726, 200] on div "Next slide" at bounding box center [724, 200] width 22 height 35
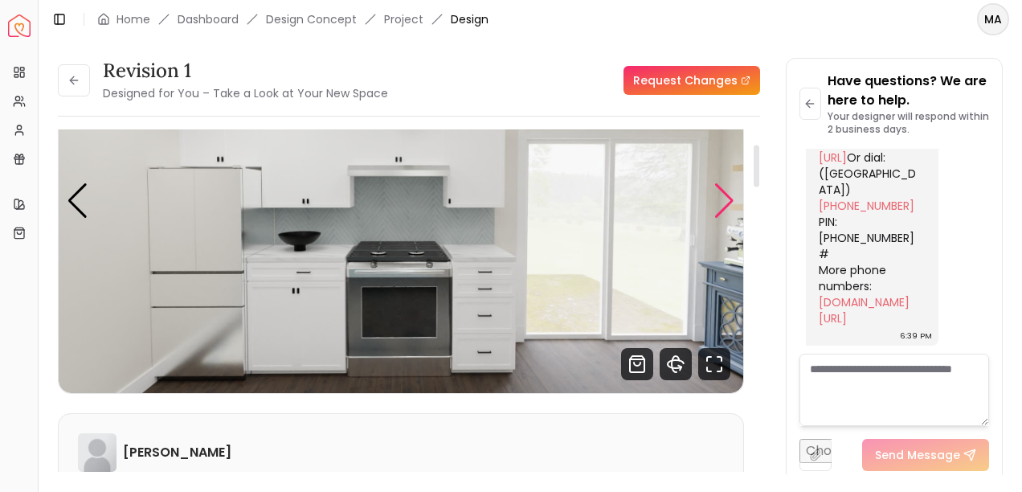
click at [726, 200] on div "Next slide" at bounding box center [724, 200] width 22 height 35
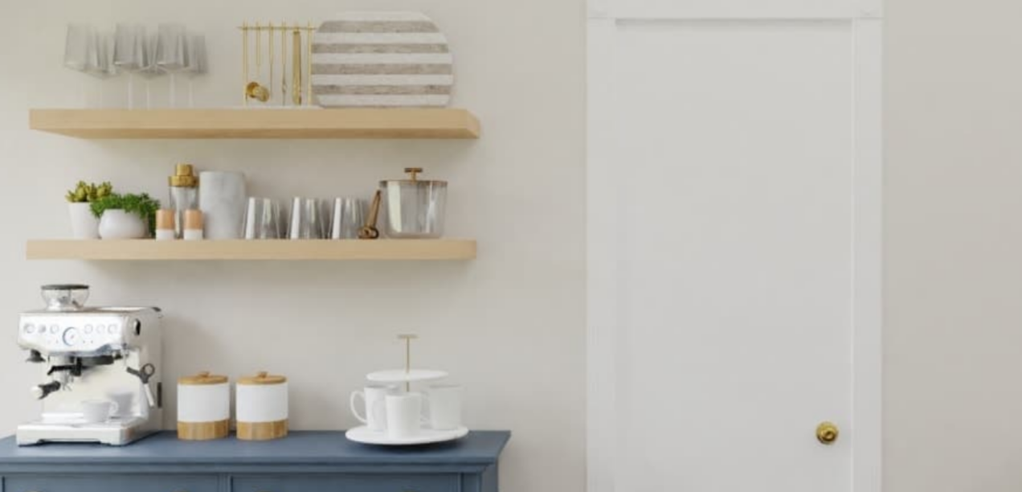
scroll to position [35, 0]
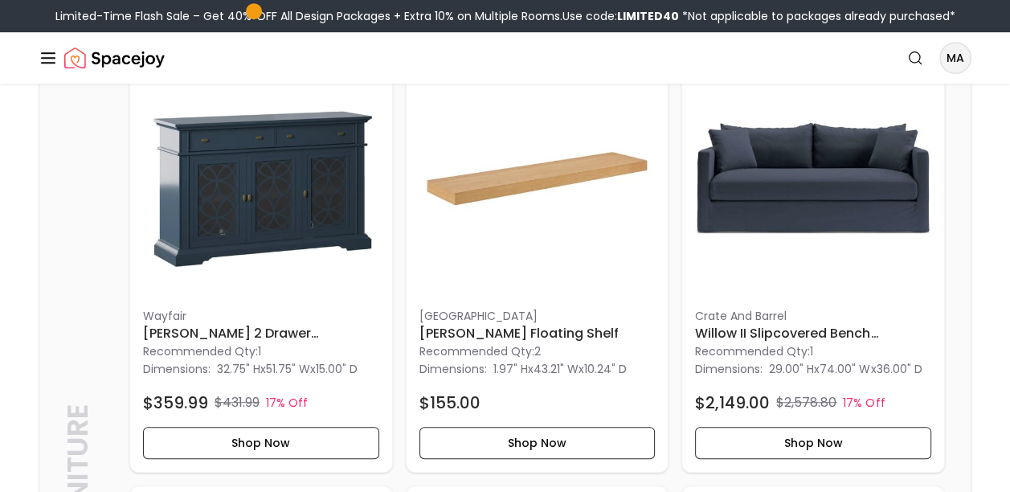
scroll to position [907, 0]
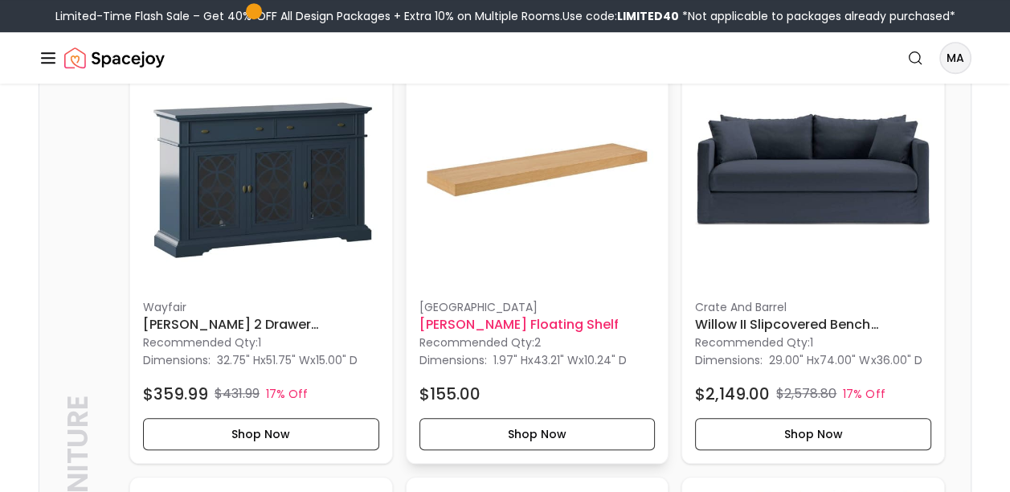
click at [537, 184] on img at bounding box center [537, 169] width 236 height 236
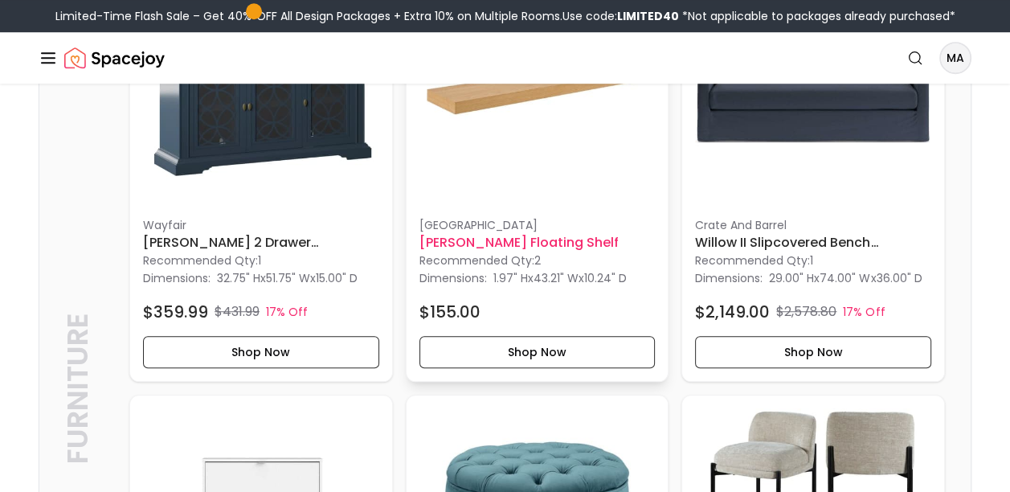
scroll to position [1025, 0]
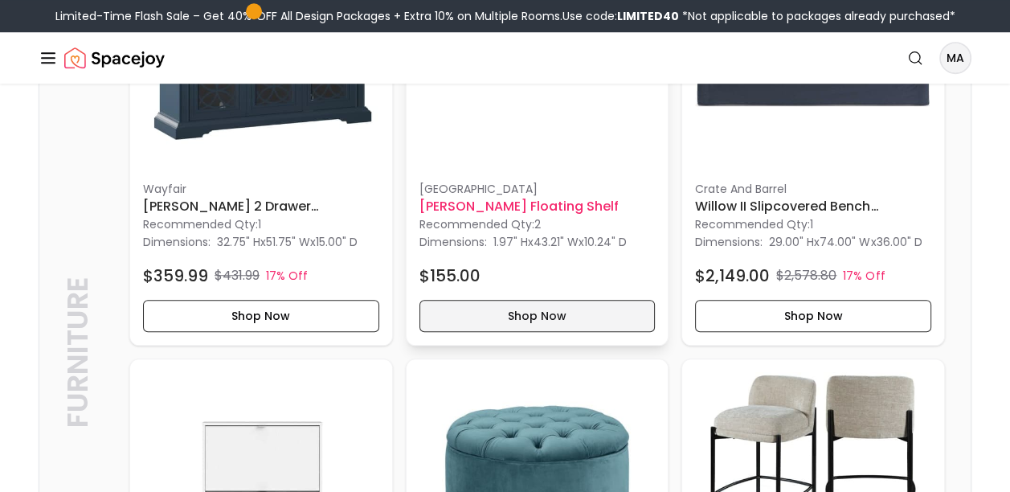
click at [552, 313] on button "Shop Now" at bounding box center [537, 316] width 236 height 32
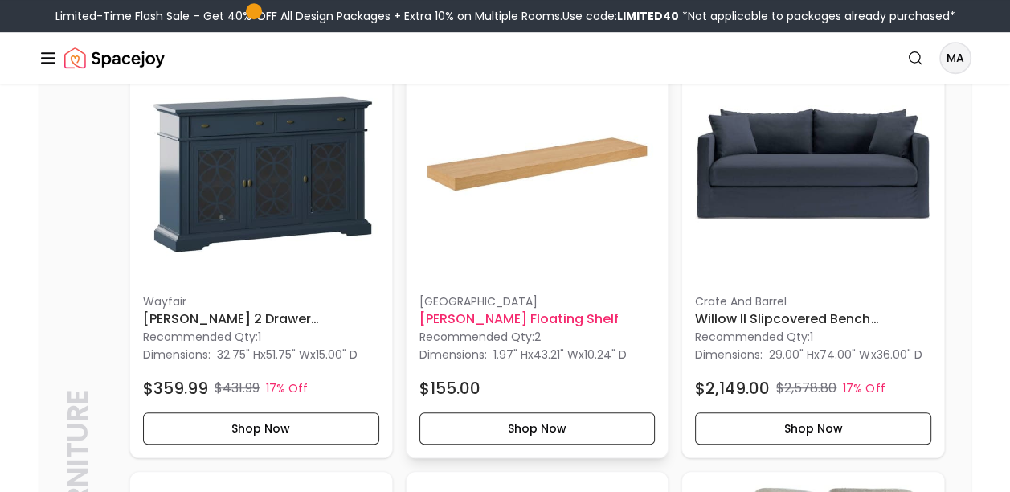
scroll to position [918, 0]
